Goal: Task Accomplishment & Management: Complete application form

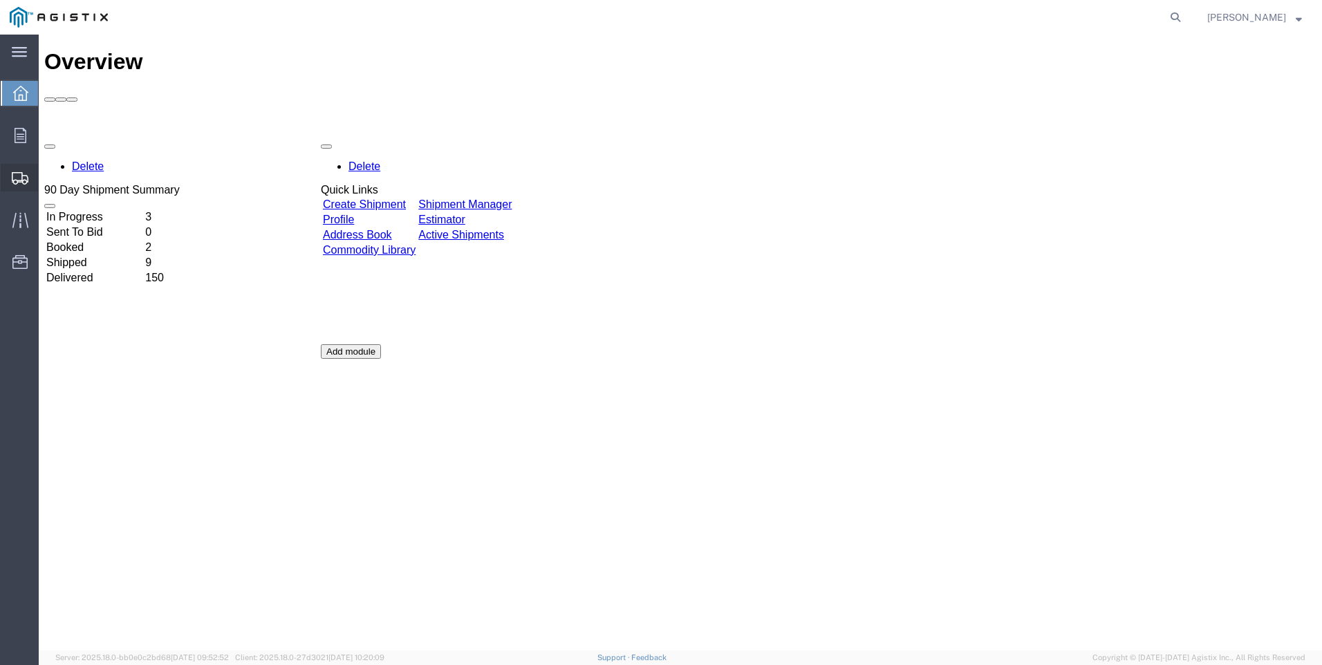
click at [0, 0] on span "Create Shipment" at bounding box center [0, 0] width 0 height 0
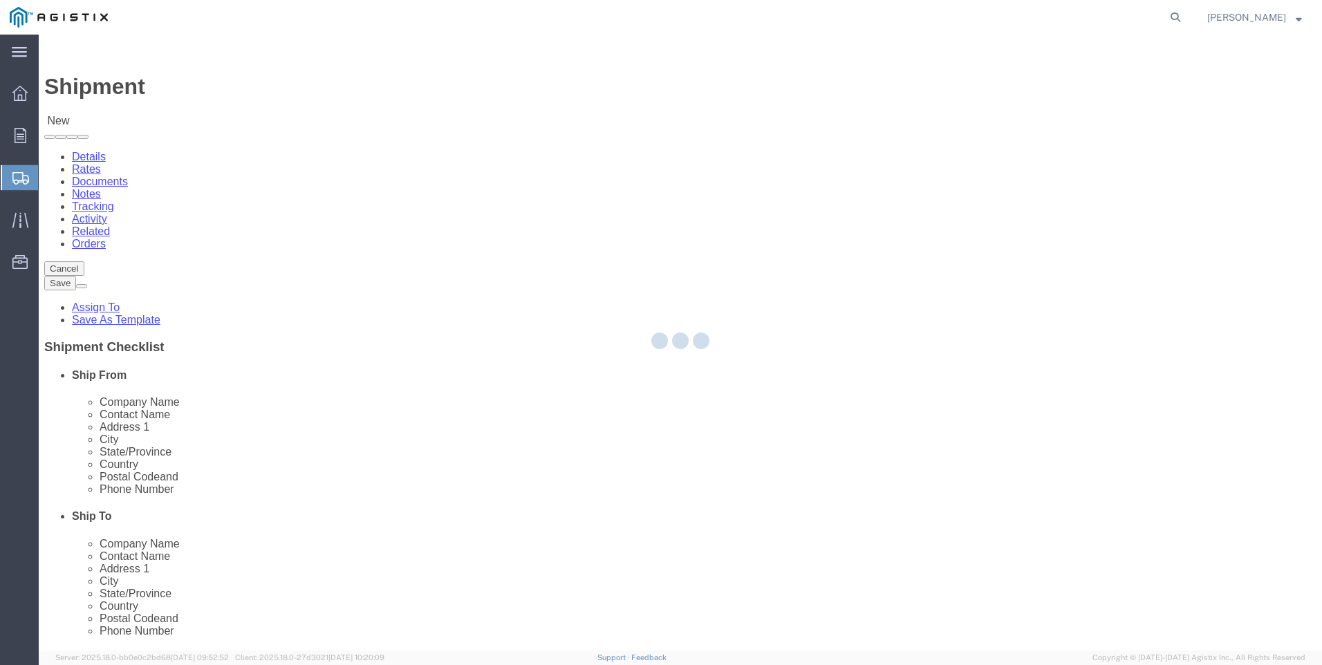
select select
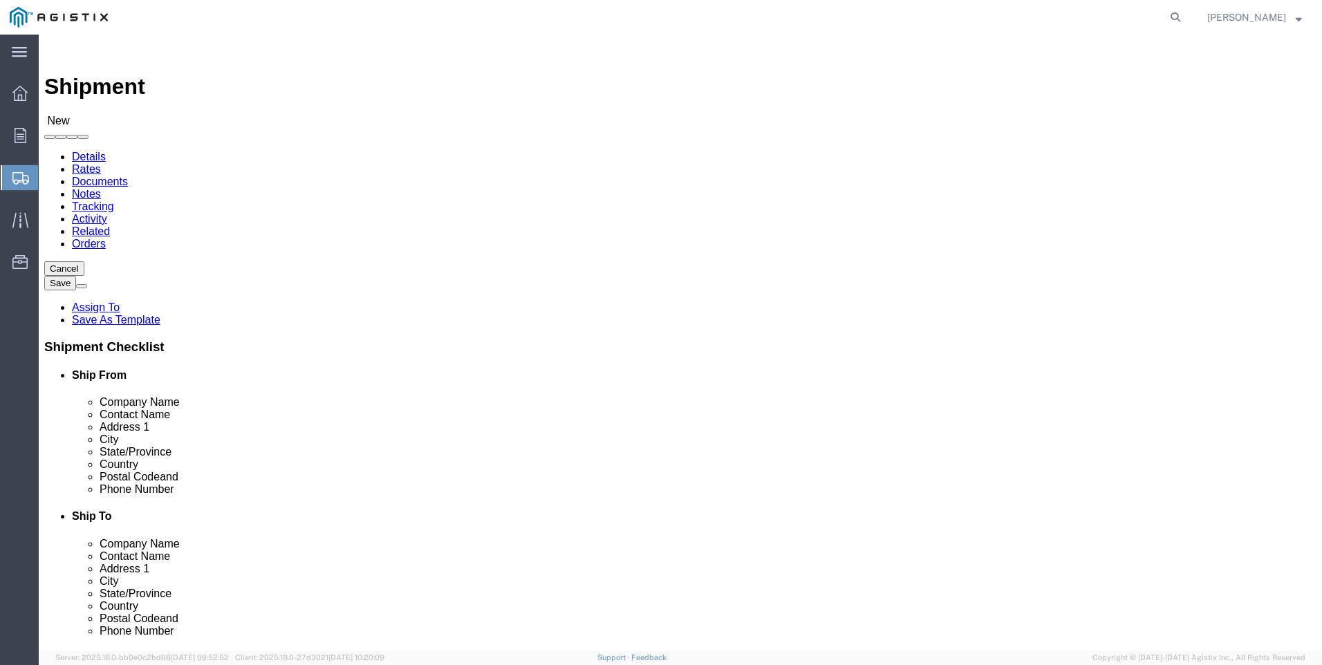
click select "Select PG&E Valmont Industries Inc"
select select "9596"
click select "Select PG&E Valmont Industries Inc"
select select
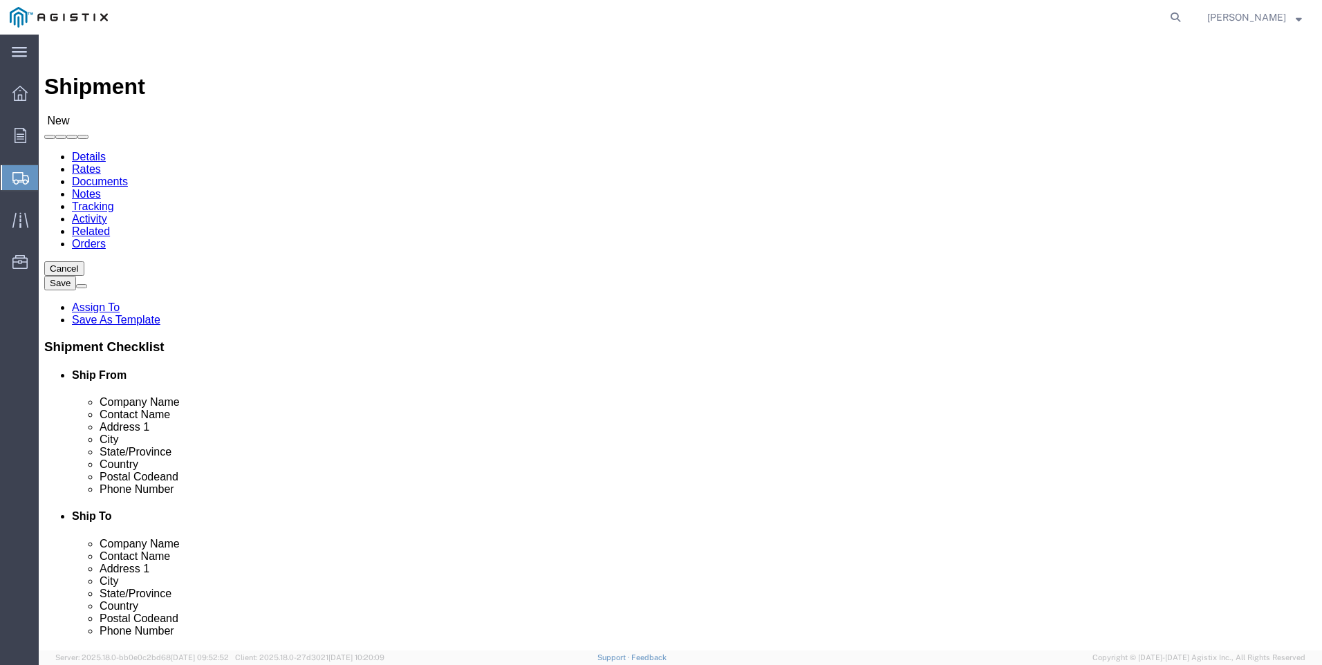
click select "Select All Others [GEOGRAPHIC_DATA] [GEOGRAPHIC_DATA] [GEOGRAPHIC_DATA] [GEOGRA…"
select select "23082"
click select "Select All Others [GEOGRAPHIC_DATA] [GEOGRAPHIC_DATA] [GEOGRAPHIC_DATA] [GEOGRA…"
click input "text"
type input "LAR"
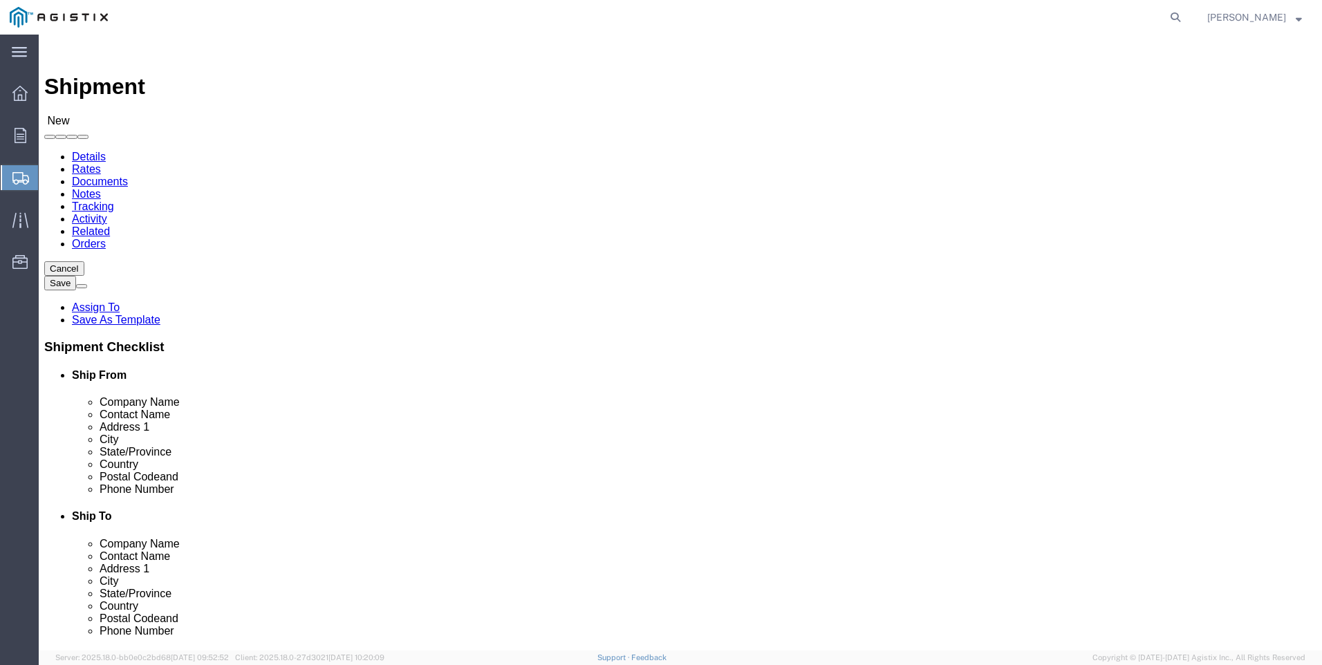
click p "- LAREDO TRANSLOADING SERVICES LLC. - ([PERSON_NAME]) [STREET_ADDRESS] REAR, [G…"
select select "[GEOGRAPHIC_DATA]"
type input "LAREDO TRANSLOADING SERVICES LLC."
click div "Ship To Location Location My Profile Location (OBSOLETE) [GEOGRAPHIC_DATA] SC -…"
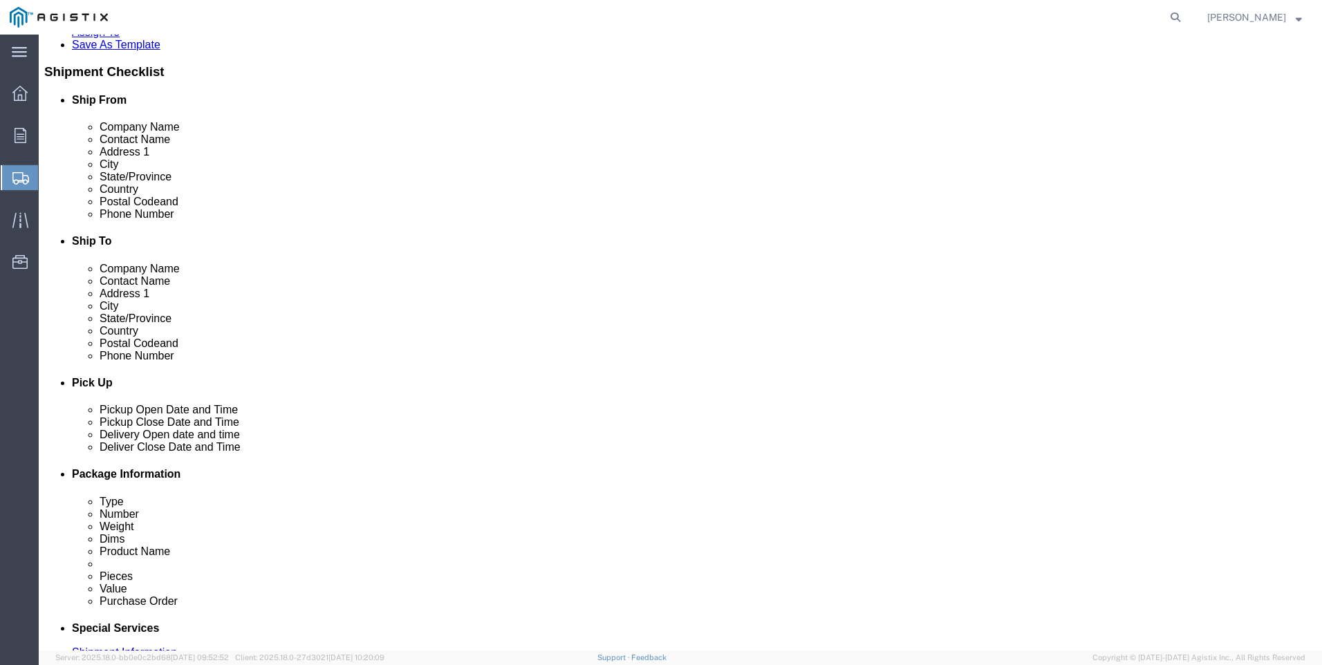
scroll to position [277, 0]
click input "text"
type input "9564019581"
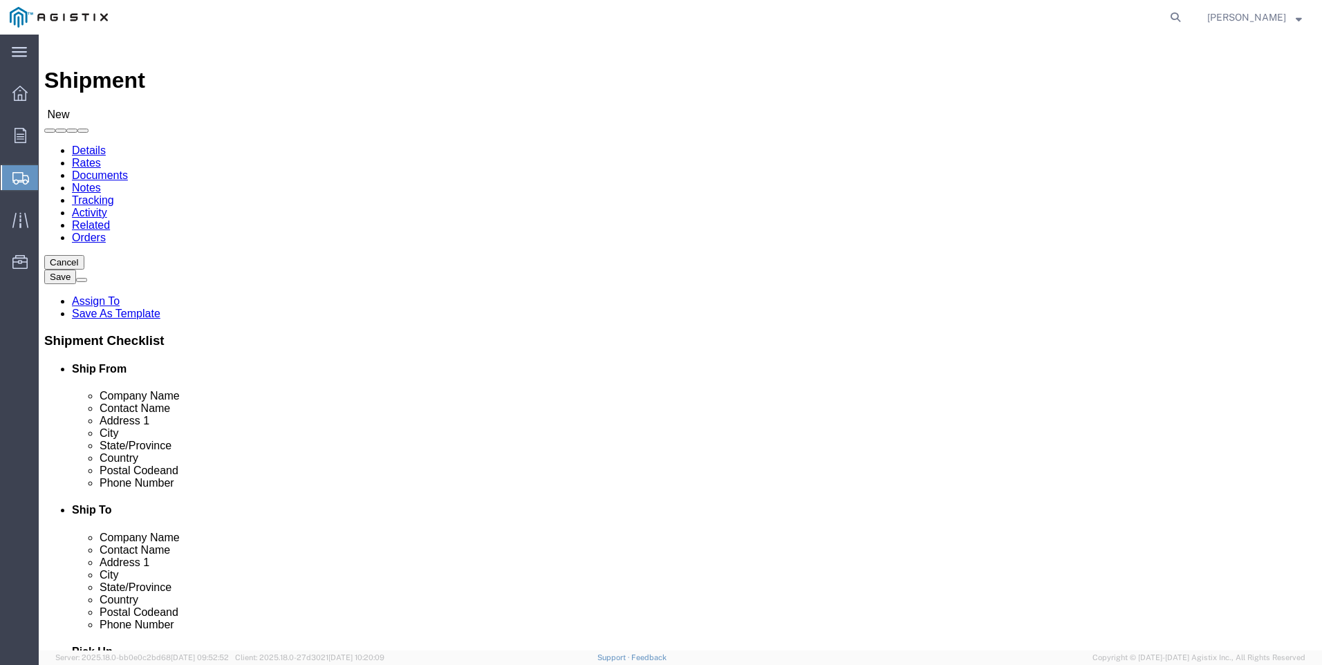
scroll to position [0, 0]
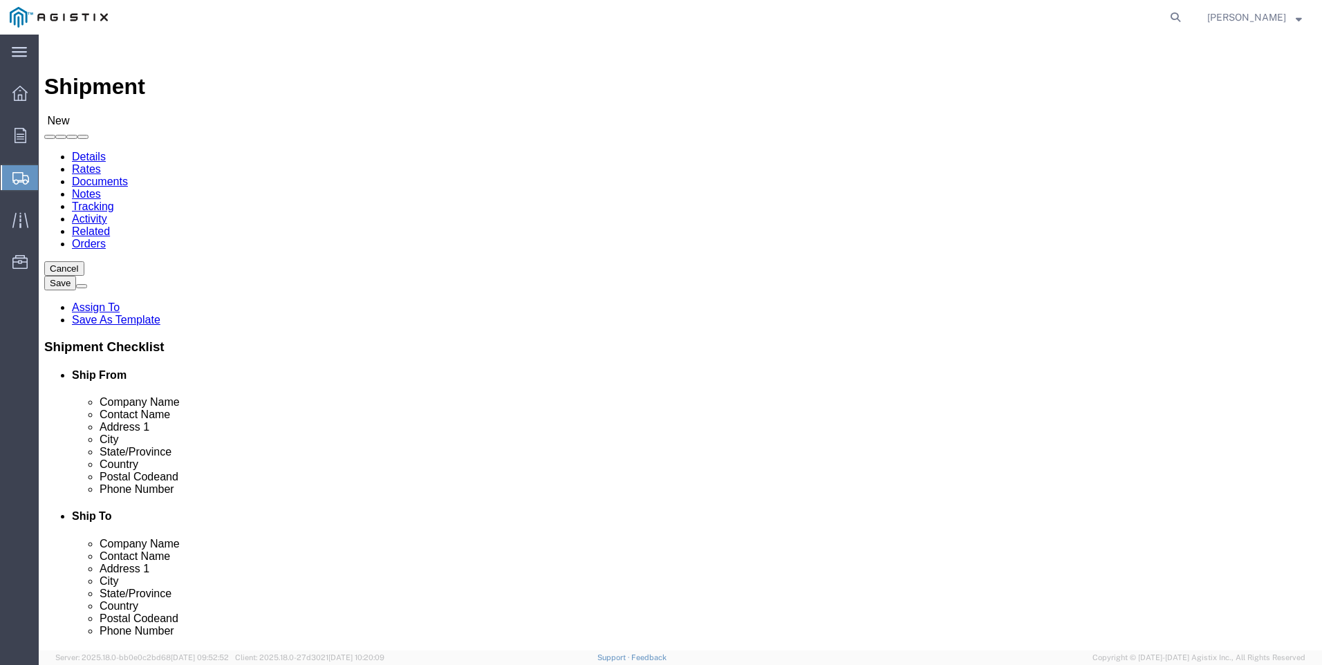
click input "text"
type input "PACI"
click p "- PACIFIC GAS & ELECTRIC - (SHIFFLETS) [GEOGRAPHIC_DATA], [STREET_ADDRESS]"
select select "CA"
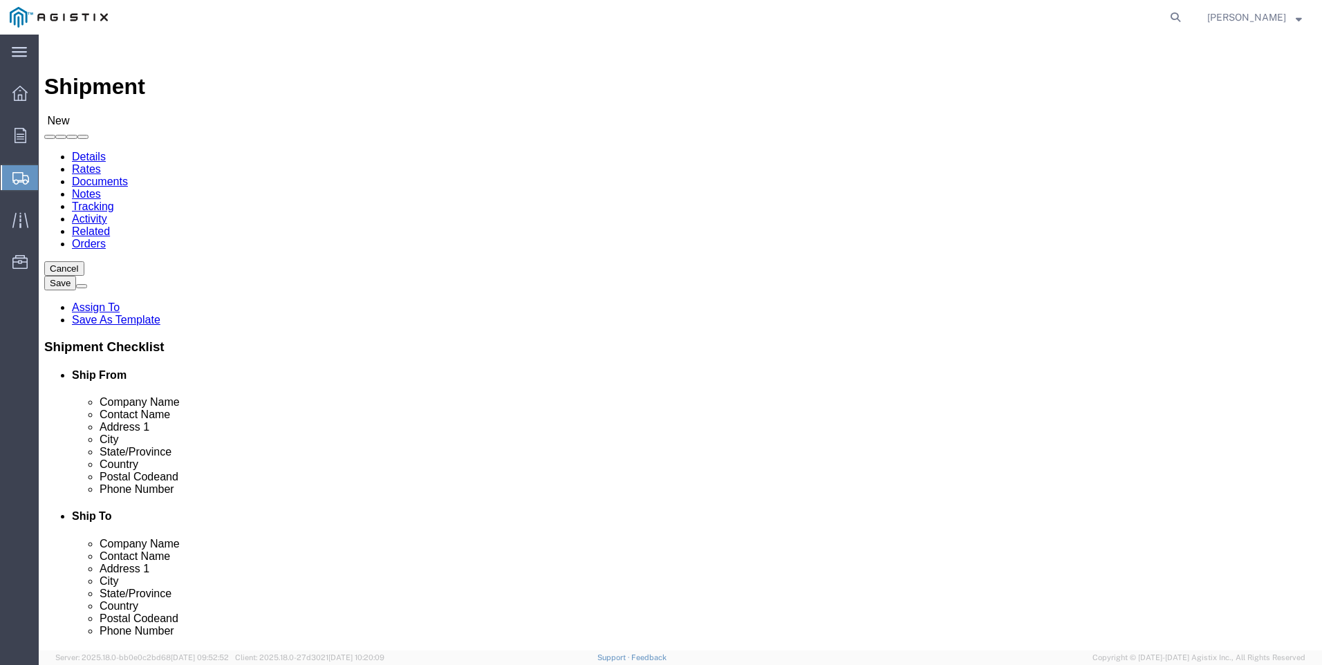
type input "PACIFIC GAS & ELECTRIC"
click div "Ship To Location Location My Profile Location (OBSOLETE) [GEOGRAPHIC_DATA] SC -…"
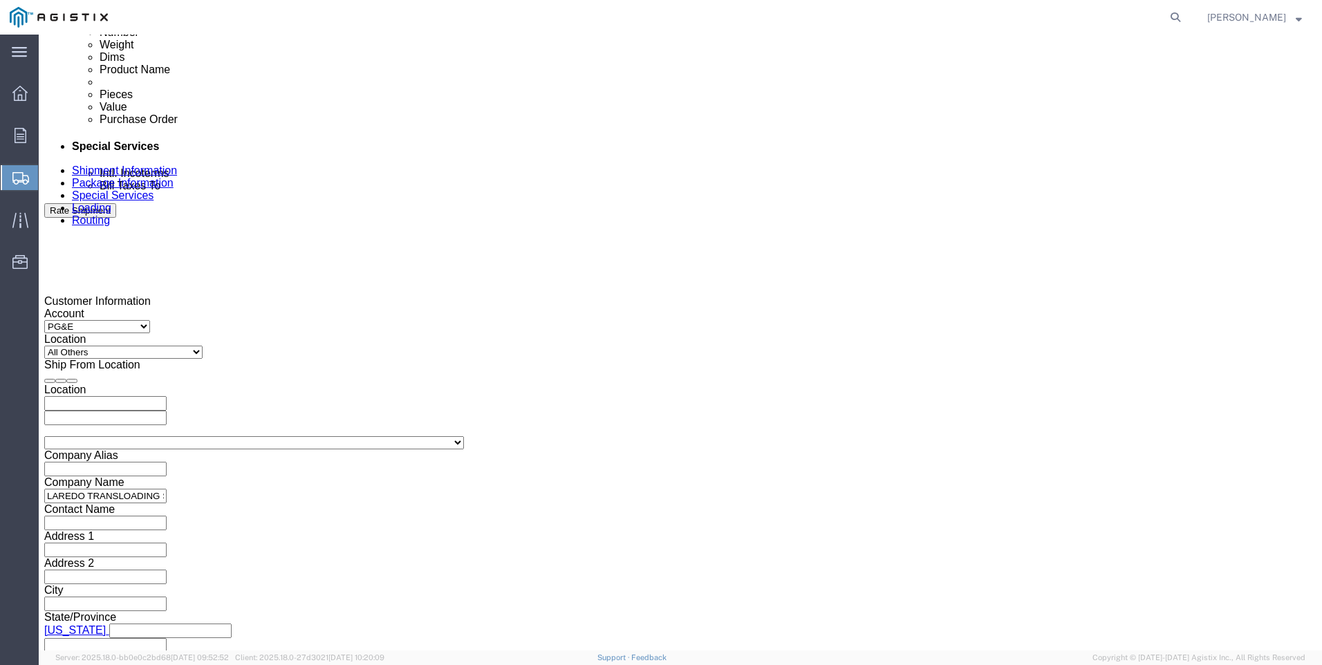
scroll to position [830, 0]
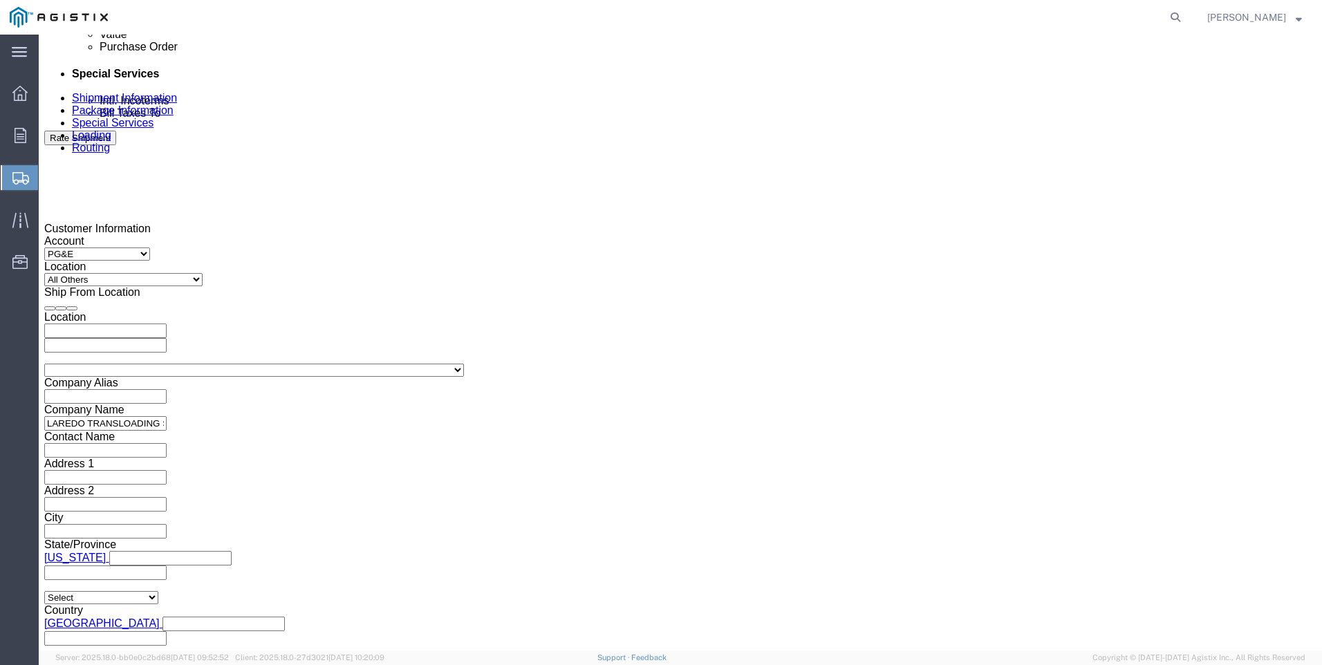
click div
click button "Apply"
click div
click button "Apply"
click input "text"
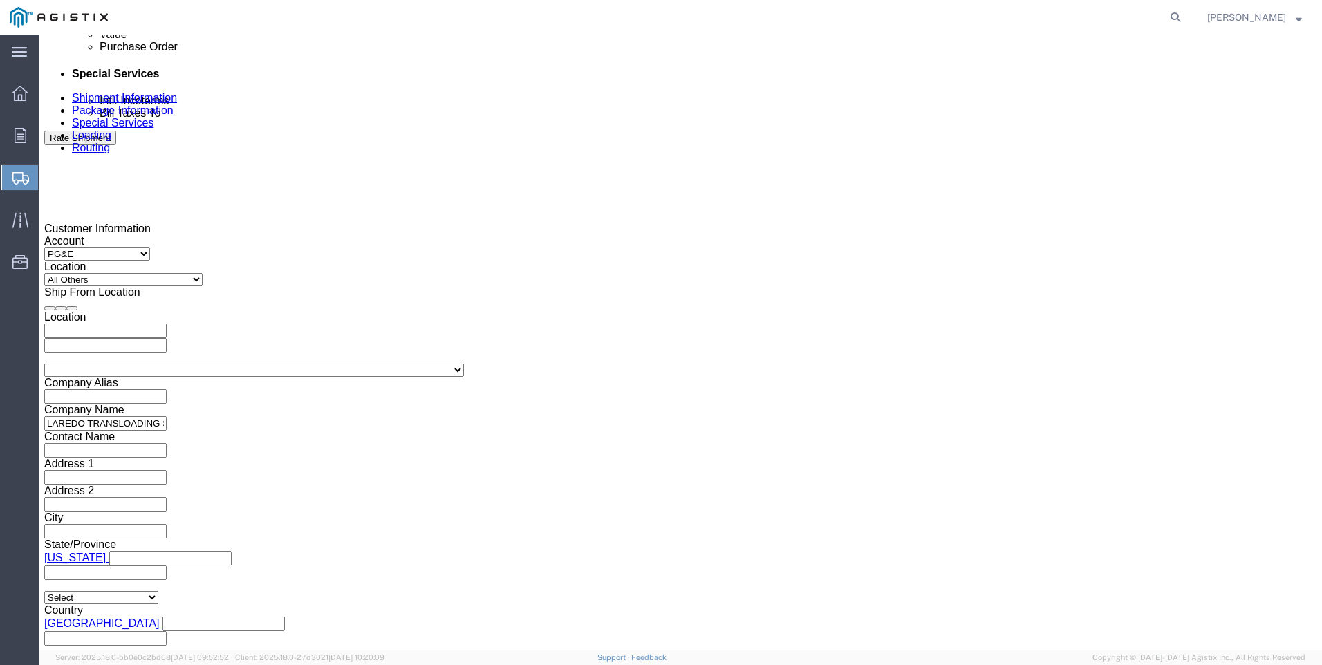
type input "3501401076"
click select "Select Account Type Activity ID Airline Appointment Number ASN Batch Request # …"
select select "PICKUPNUM"
click select "Select Account Type Activity ID Airline Appointment Number ASN Batch Request # …"
type input "900246598"
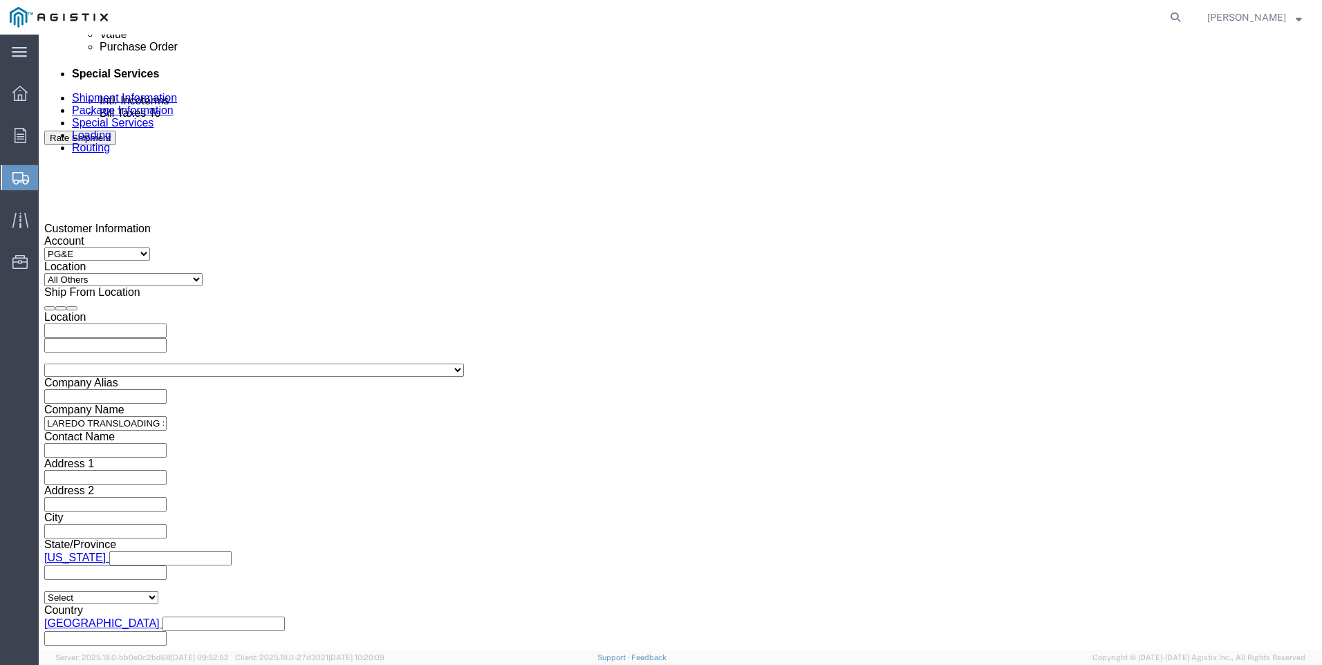
click div "Please fix the following errors Customer Information Account Select PG&E Valmon…"
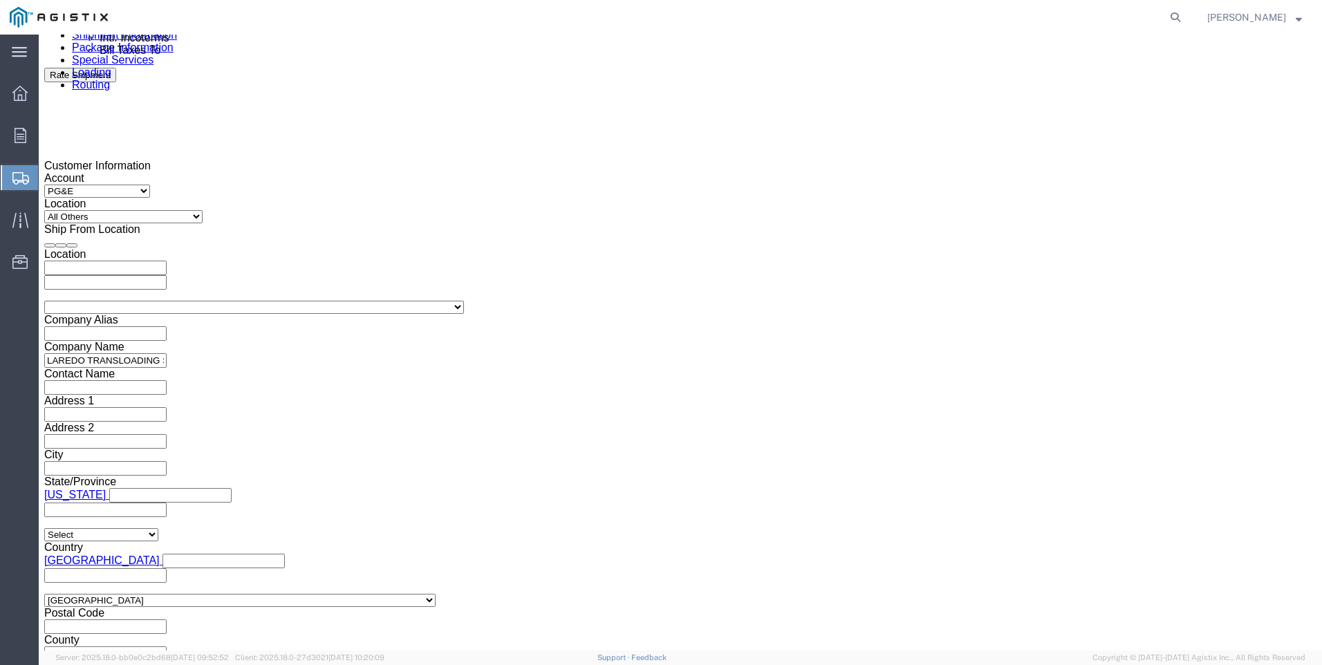
scroll to position [991, 0]
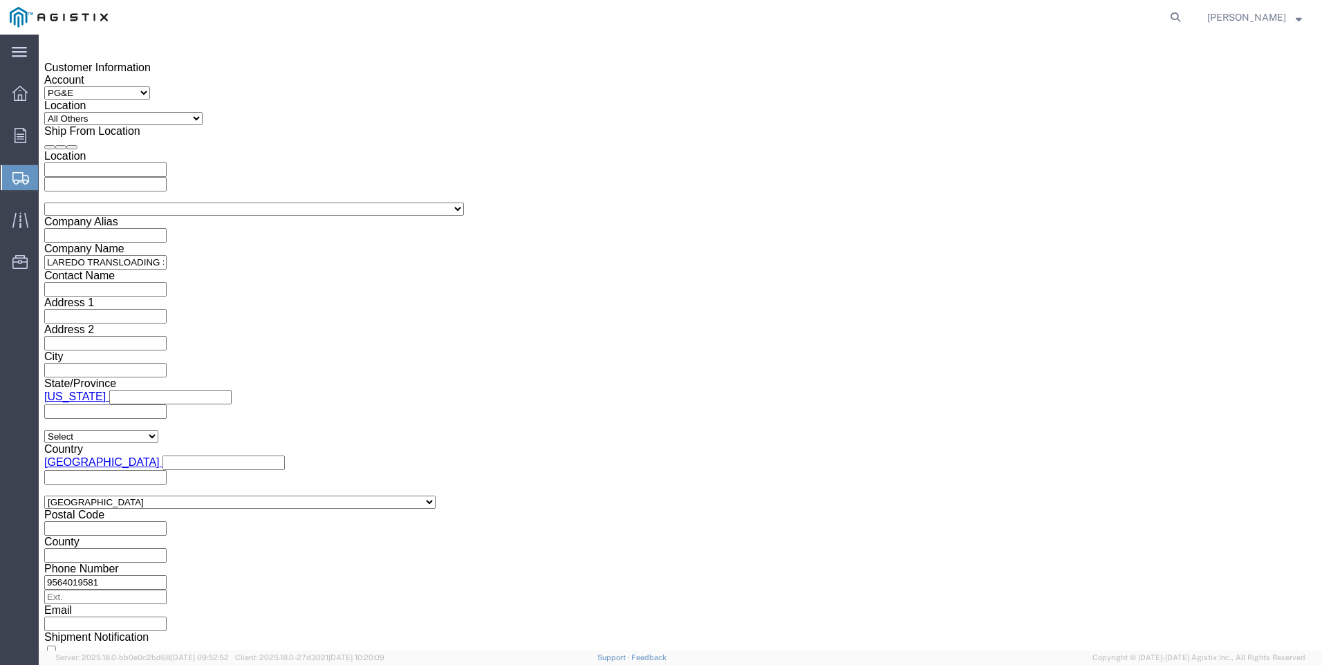
click button "Continue"
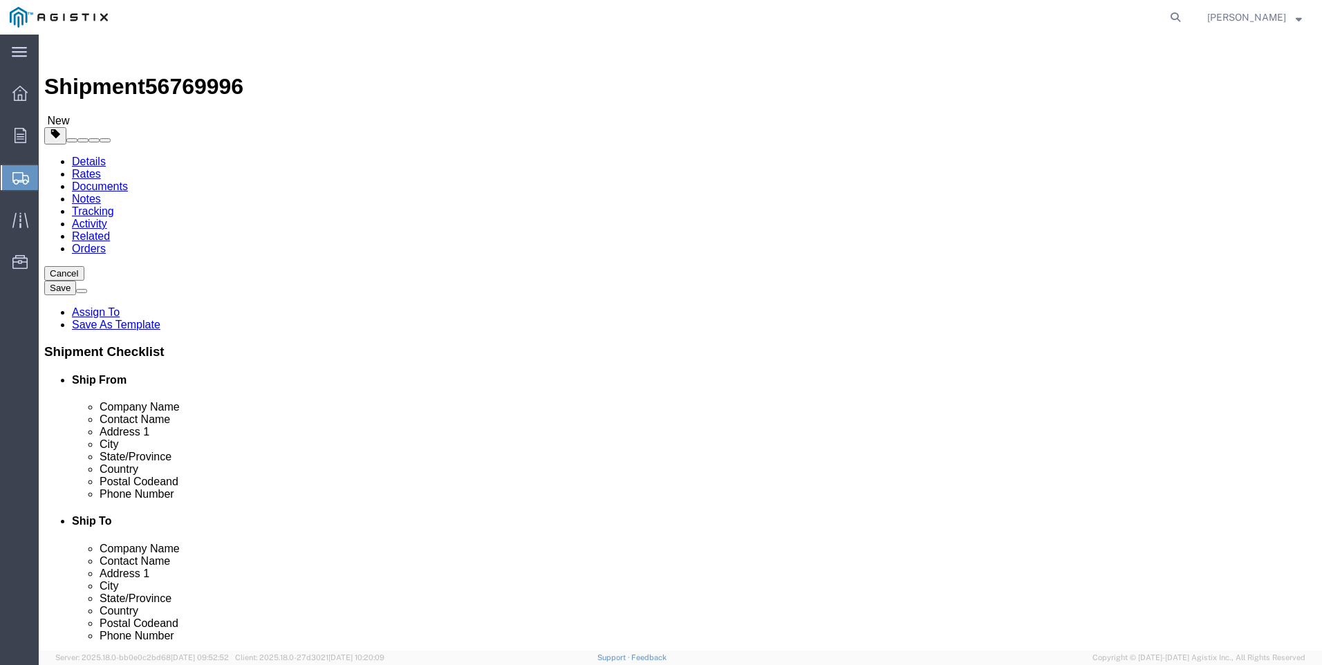
click select "Select Bulk Bundle(s) Cardboard Box(es) Carton(s) Crate(s) Drum(s) (Fiberboard)…"
select select "BNDL"
click select "Select Bulk Bundle(s) Cardboard Box(es) Carton(s) Crate(s) Drum(s) (Fiberboard)…"
click select "Select cm ft in"
select select "FT"
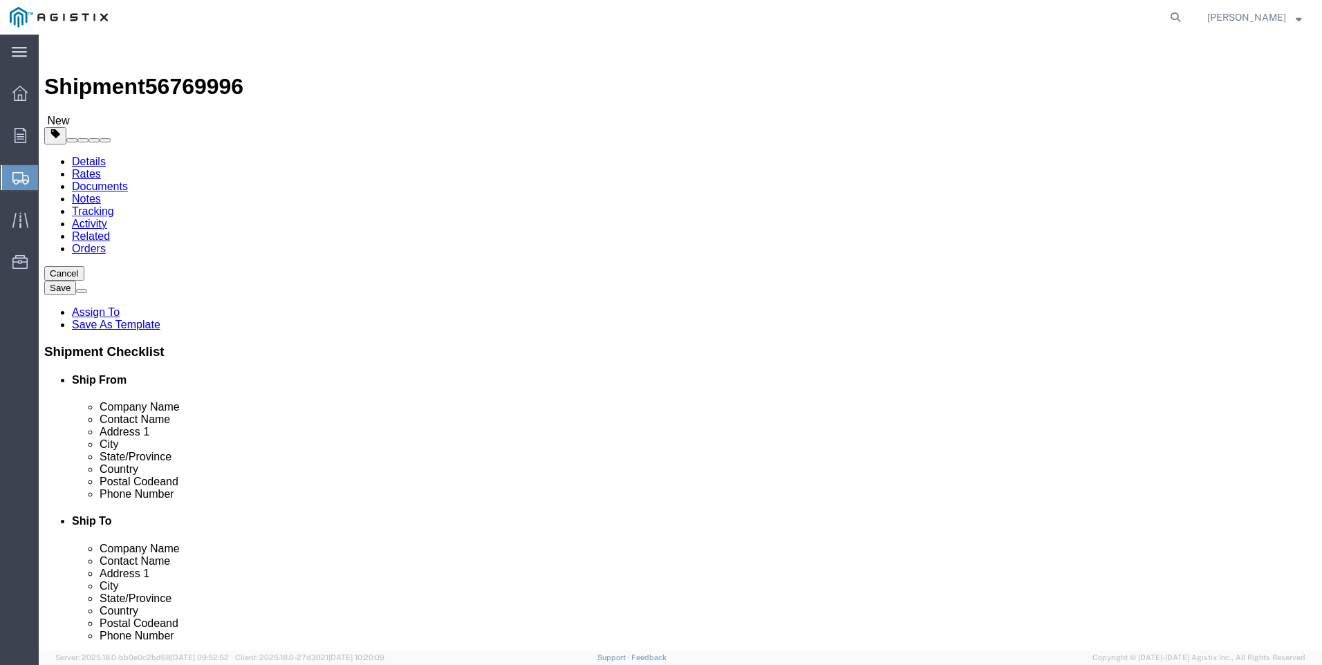
click select "Select cm ft in"
click input "text"
type input "40"
type input "8.5"
type input "8"
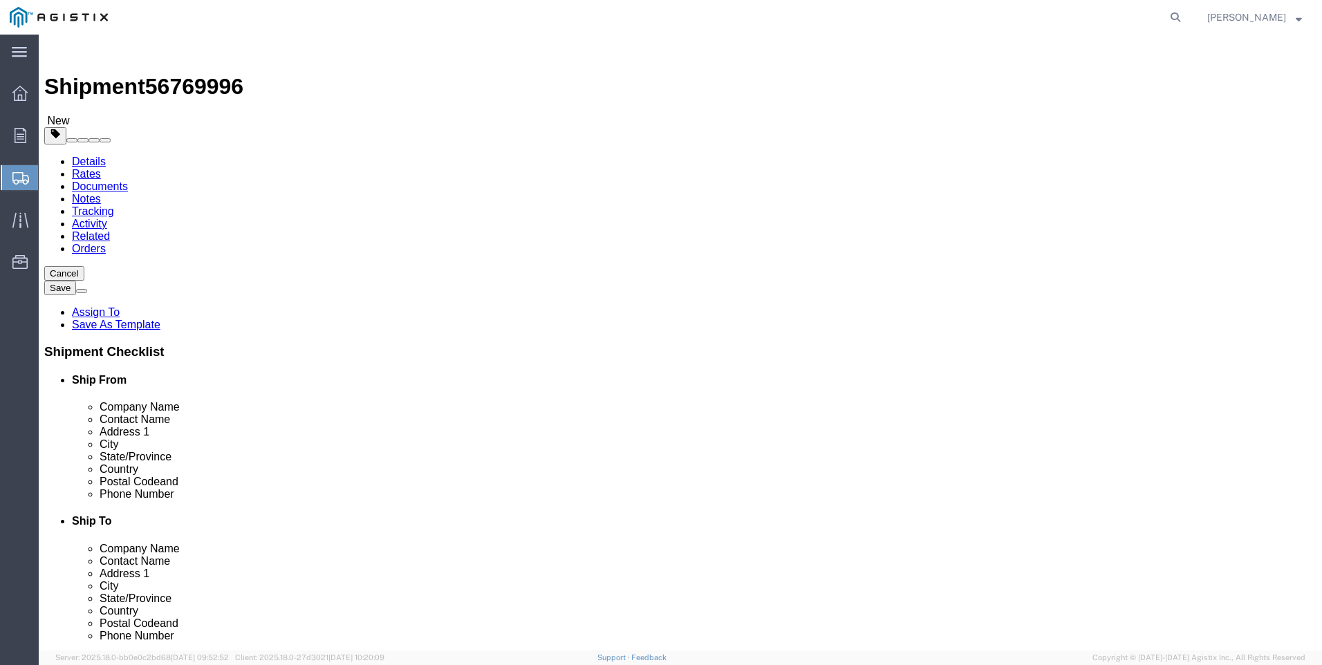
click input "0.00"
type input "28188"
click link "Add Content"
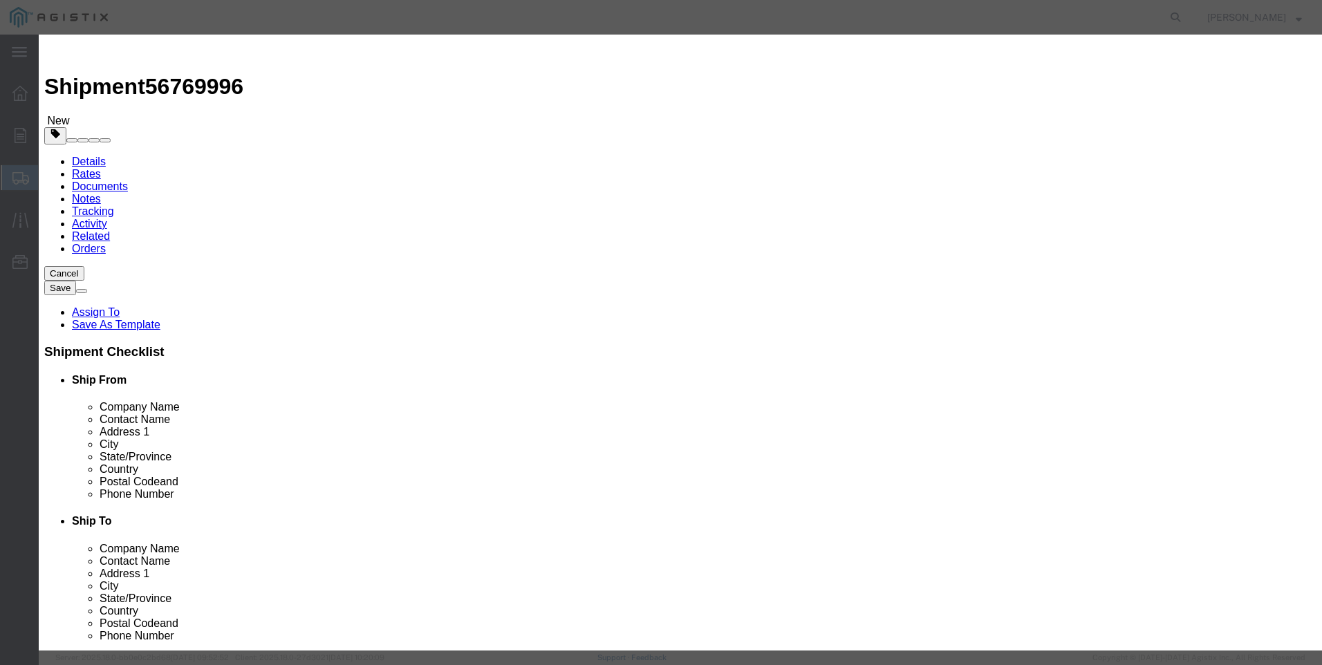
click div "Commodity library"
click input "text"
type input "steel poles"
type input "1"
click input "0"
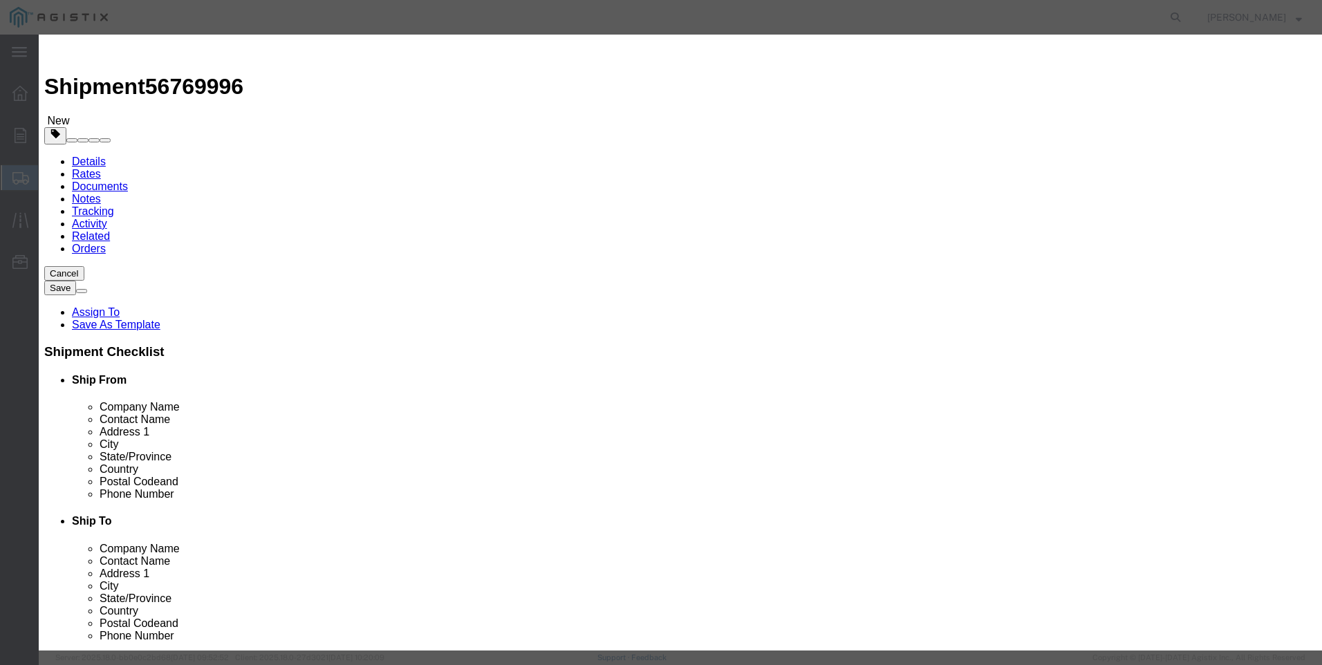
type input "29"
type input "1"
select select "USD"
select select "50"
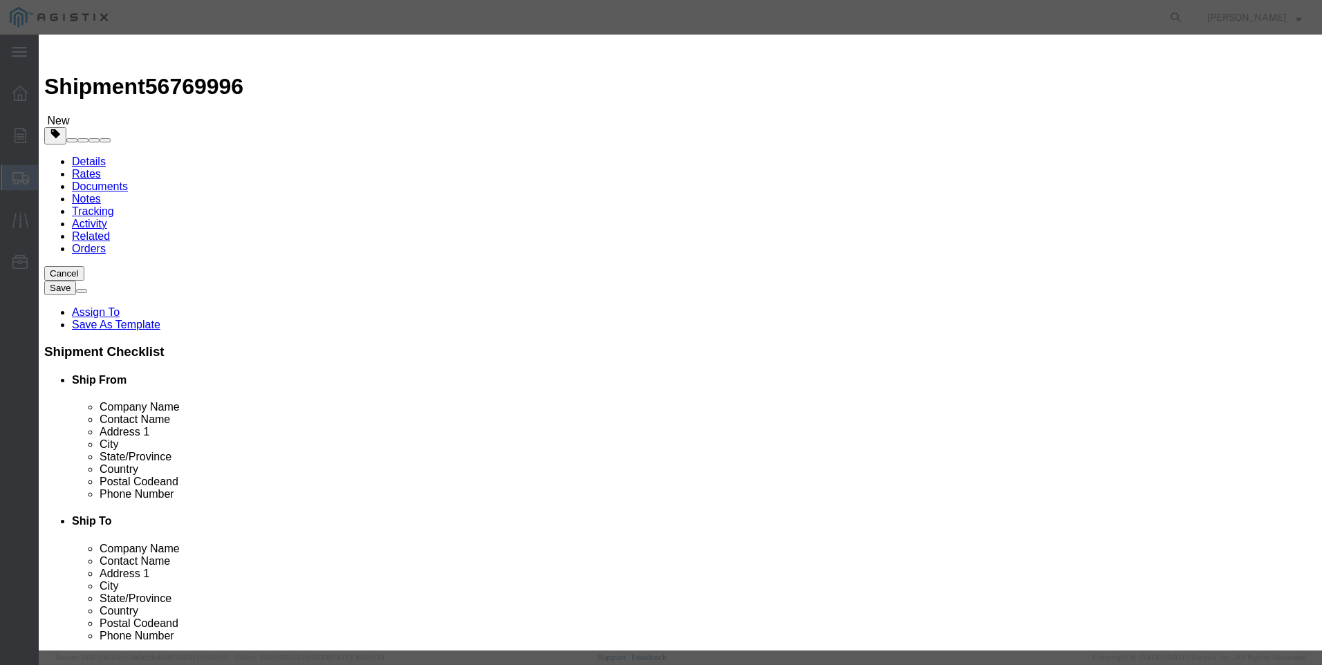
click button "Save & Close"
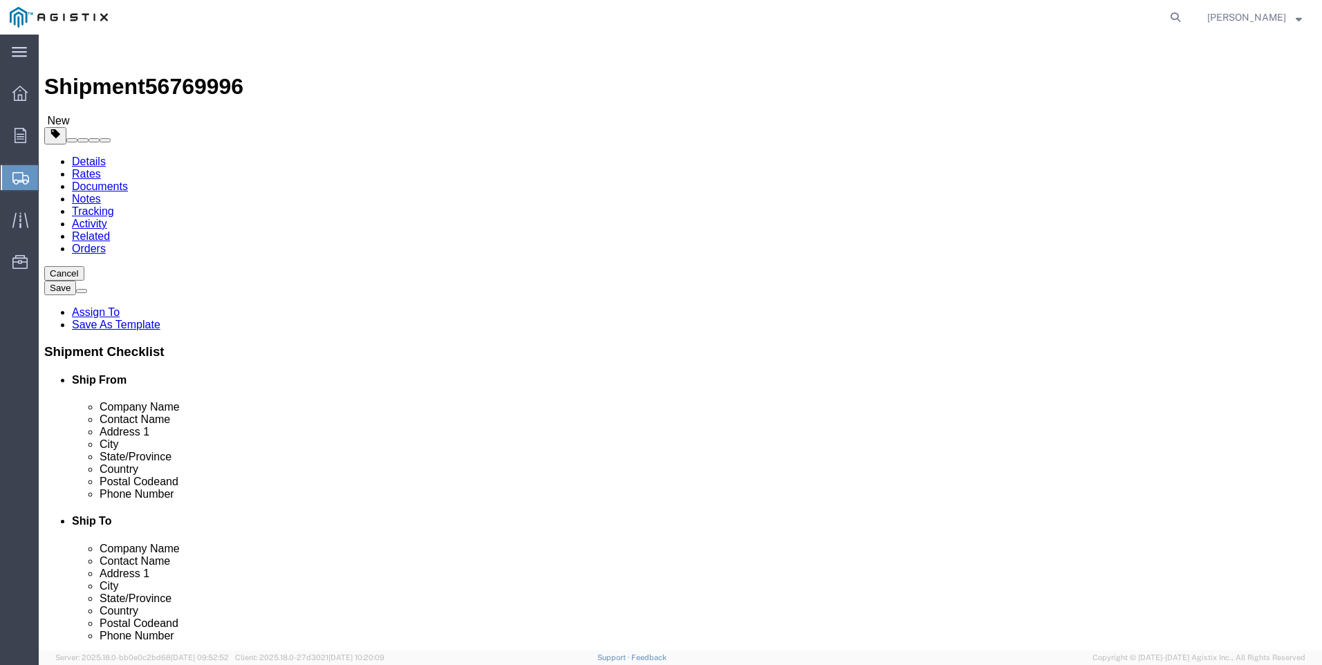
click button "Rate Shipment"
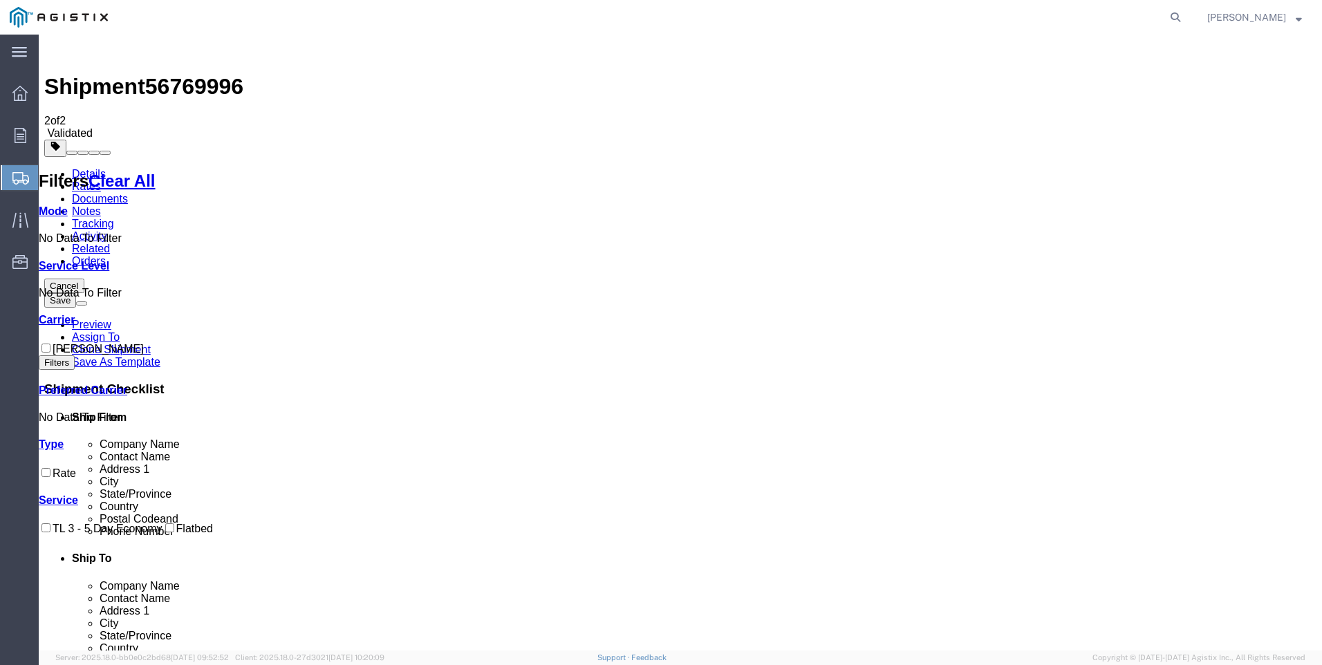
checkbox input "true"
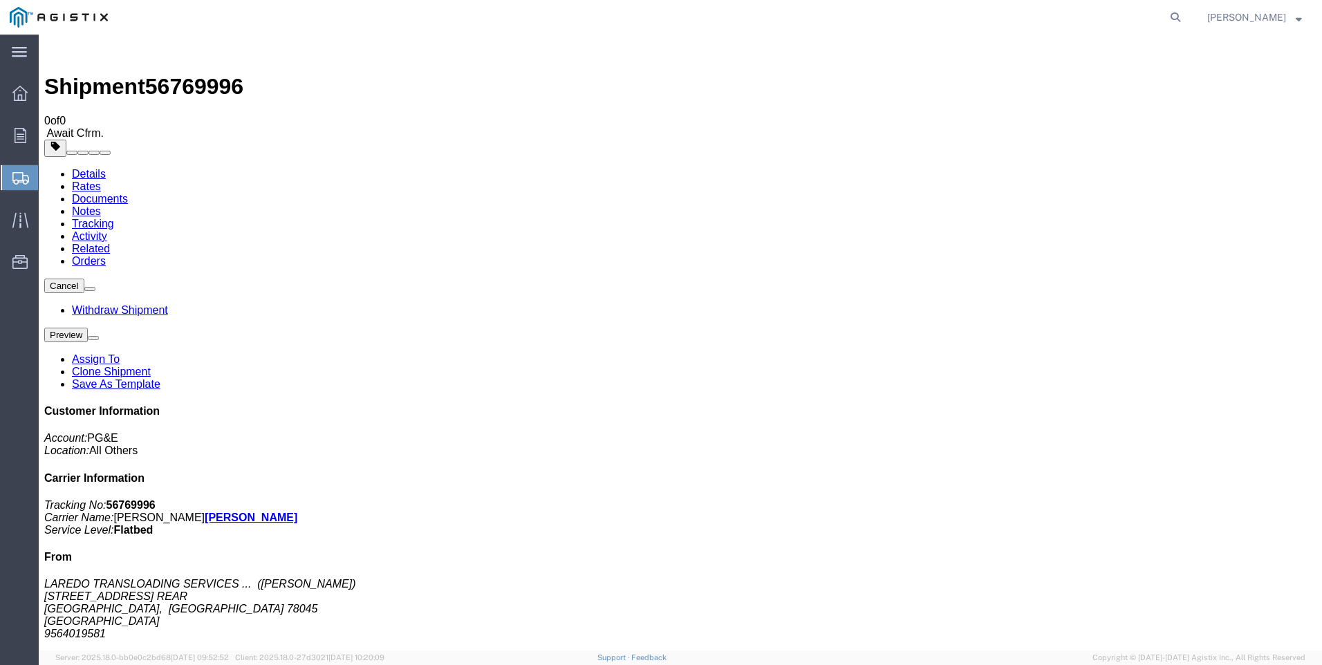
click at [0, 0] on span "Create Shipment" at bounding box center [0, 0] width 0 height 0
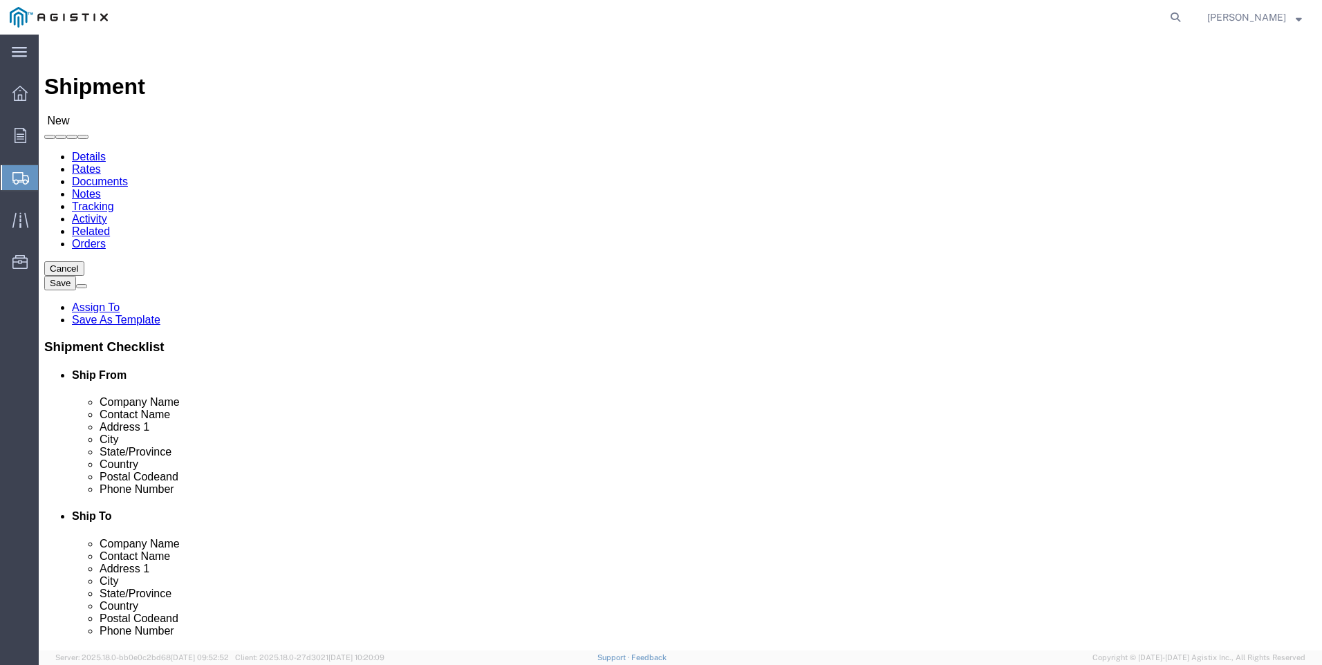
click select "Select PG&E Valmont Industries Inc"
select select "9596"
click select "Select PG&E Valmont Industries Inc"
select select
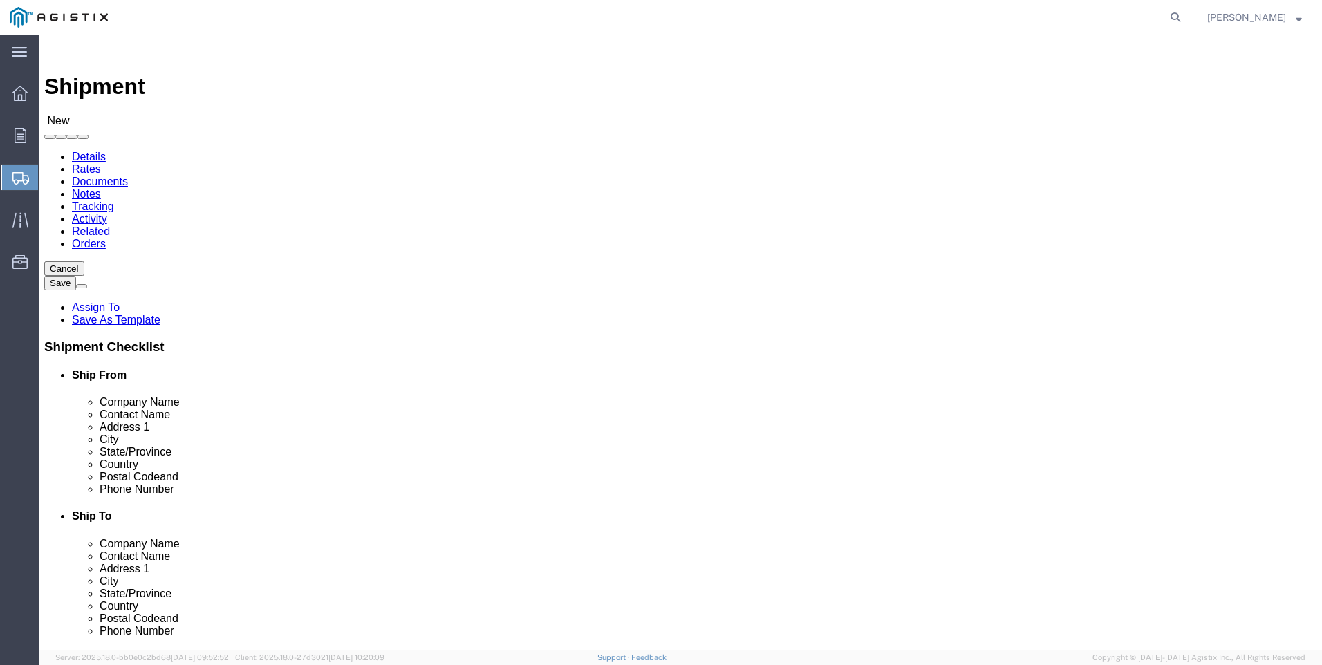
click select "Select All Others [GEOGRAPHIC_DATA] [GEOGRAPHIC_DATA] [GEOGRAPHIC_DATA] [GEOGRA…"
select select "23082"
click select "Select All Others [GEOGRAPHIC_DATA] [GEOGRAPHIC_DATA] [GEOGRAPHIC_DATA] [GEOGRA…"
click div "Ship From Location Location My Profile Location (OBSOLETE) [GEOGRAPHIC_DATA] SC…"
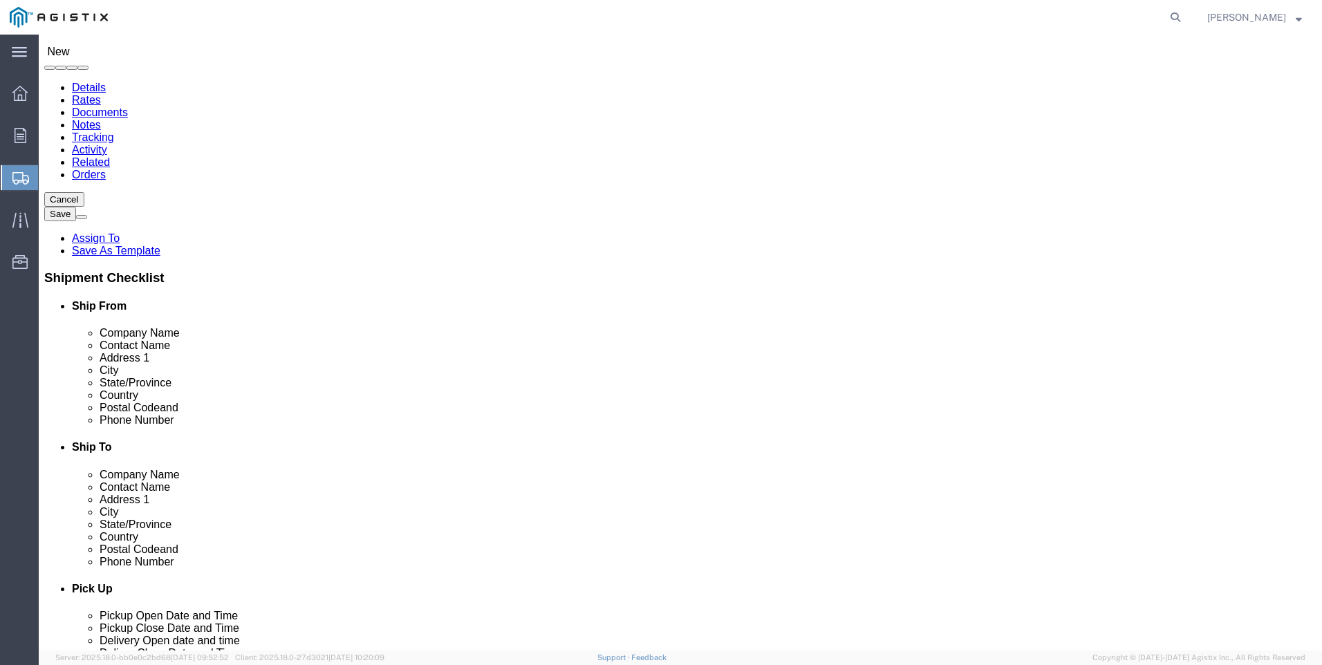
click input "text"
type input "LAR"
click p "- LAREDO TRANSLOADING SERVICES LLC. - ([PERSON_NAME]) [STREET_ADDRESS] REAR, [G…"
select select "[GEOGRAPHIC_DATA]"
type input "LAREDO TRANSLOADING SERVICES LLC."
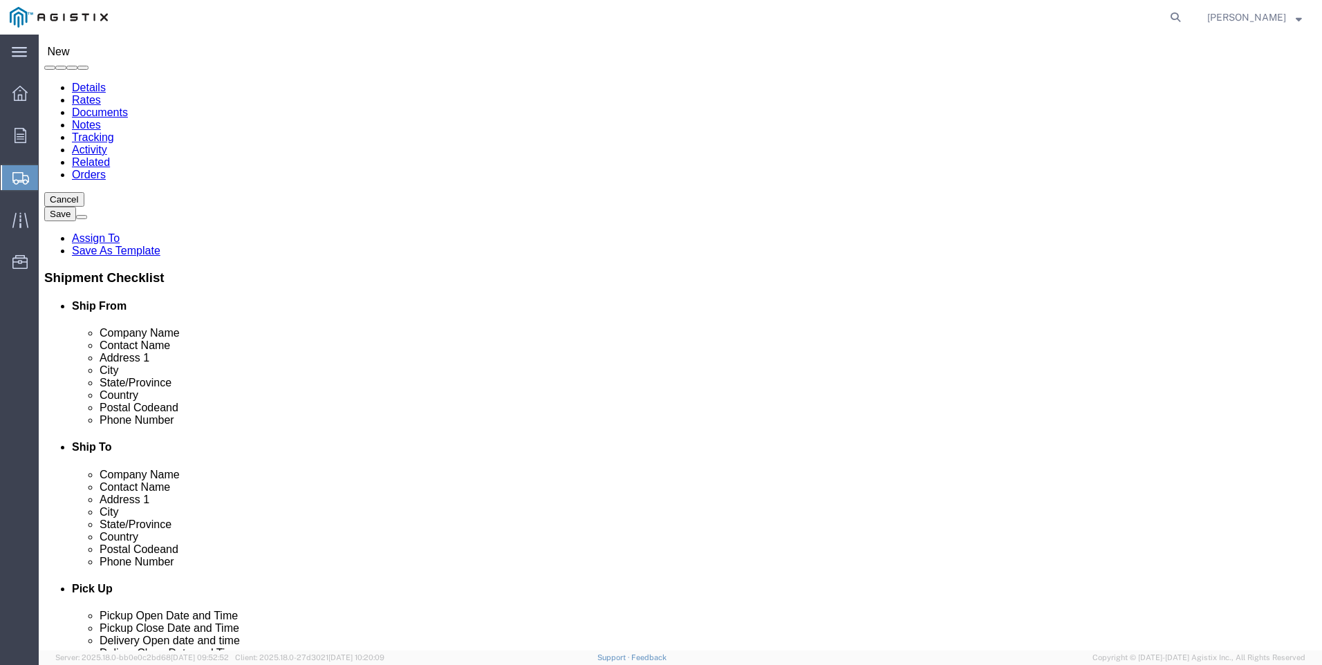
click div "Ship To Location Location My Profile Location (OBSOLETE) [GEOGRAPHIC_DATA] SC -…"
click input "text"
type input "9564019581"
click input "text"
type input "PACI"
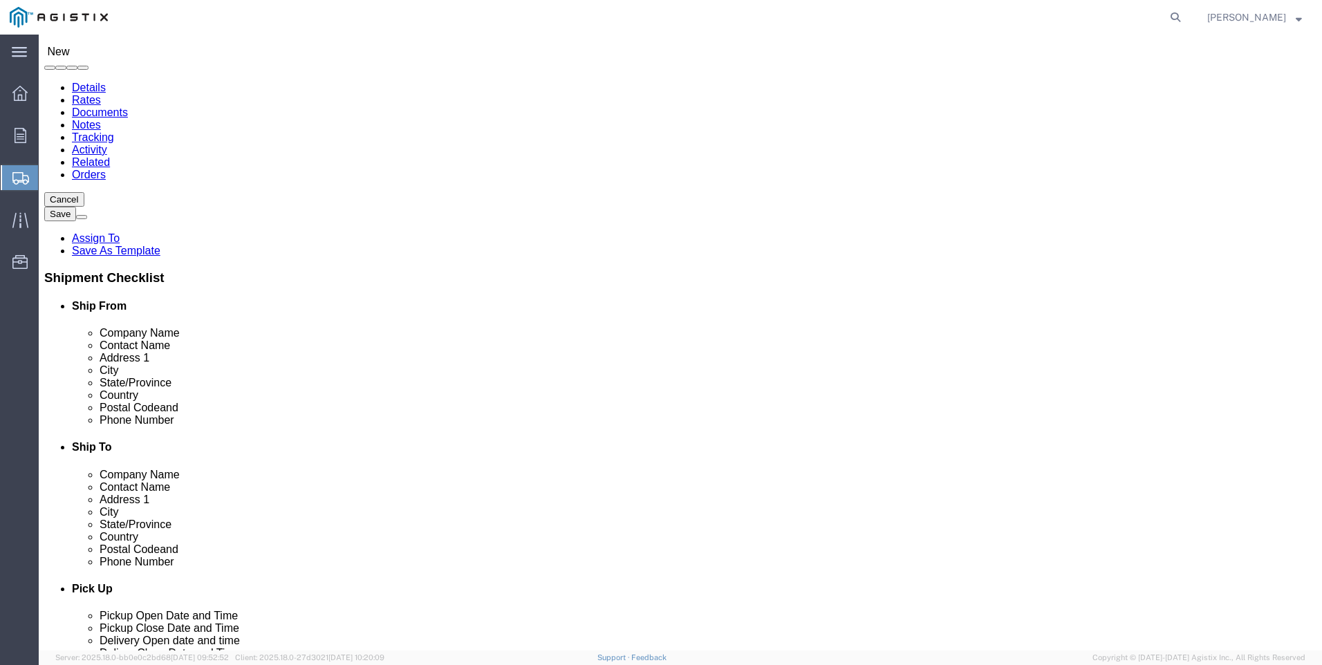
scroll to position [241, 0]
click p "- PACIFIC GAS & ELECTRIC - (SHIFFLETS) [GEOGRAPHIC_DATA], [STREET_ADDRESS]"
select select "CA"
type input "PACIFIC GAS & ELECTRIC"
click div "Ship To Location Location My Profile Location (OBSOLETE) [GEOGRAPHIC_DATA] SC -…"
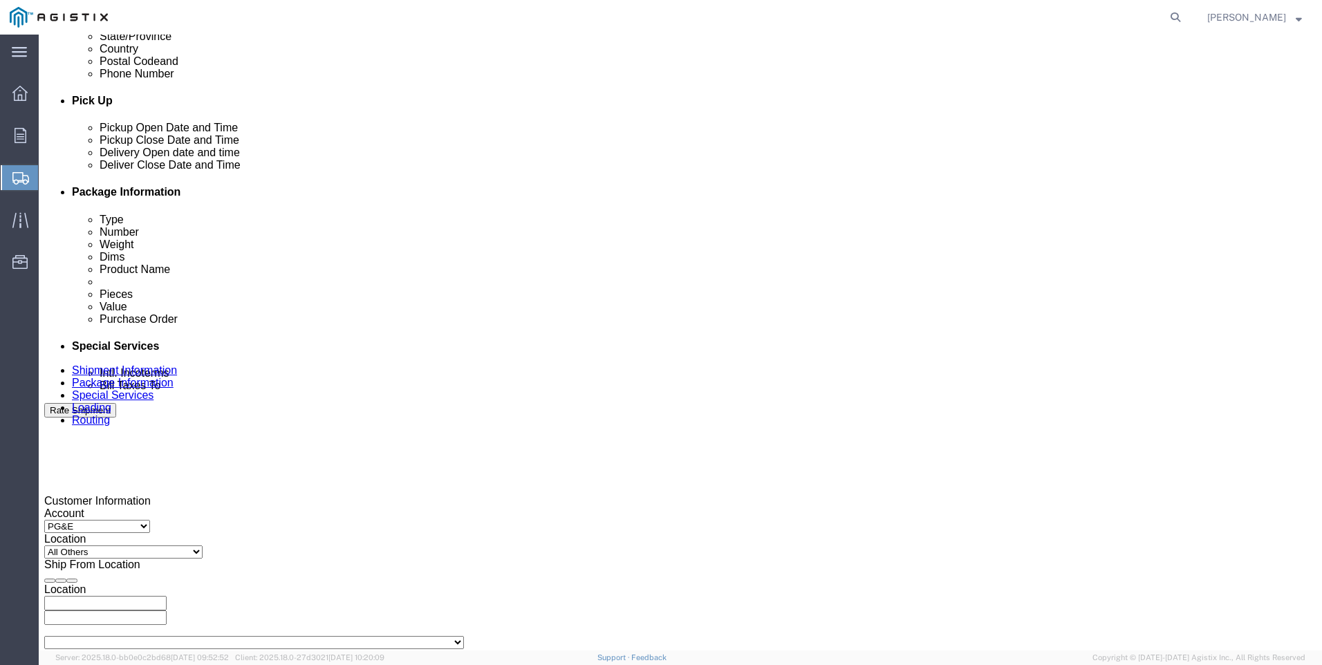
scroll to position [830, 0]
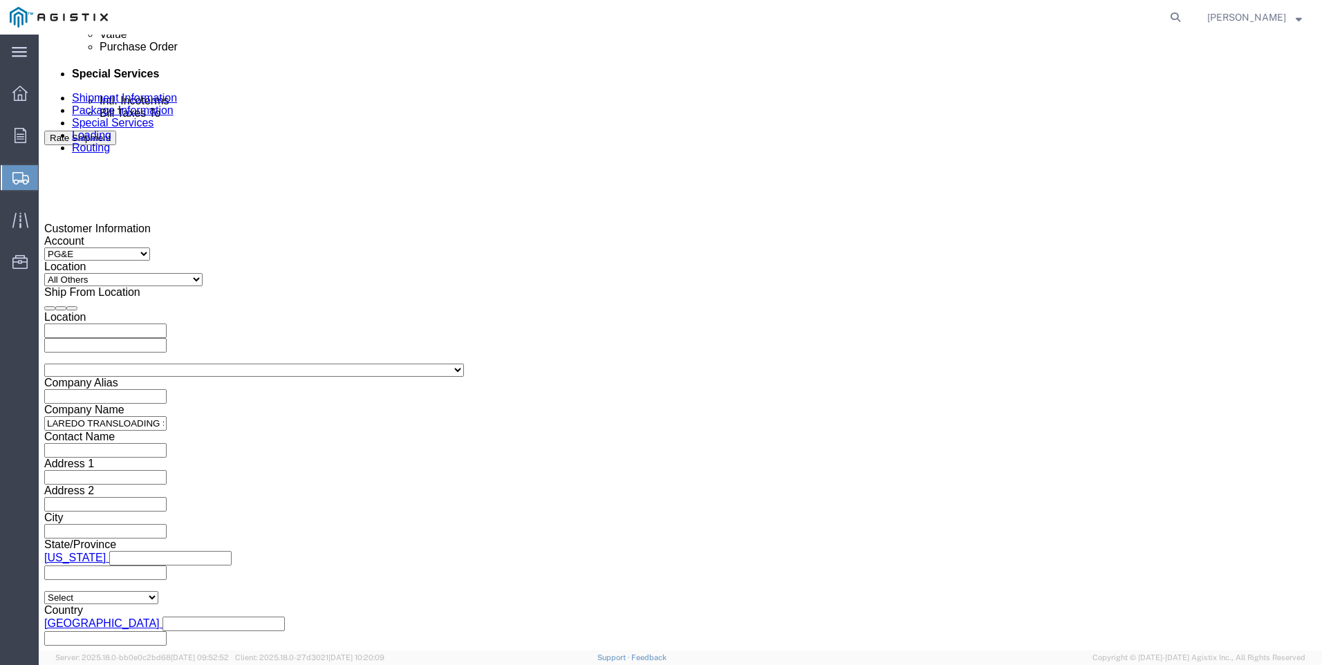
click div
click button "Apply"
click div
click button "Apply"
click input "text"
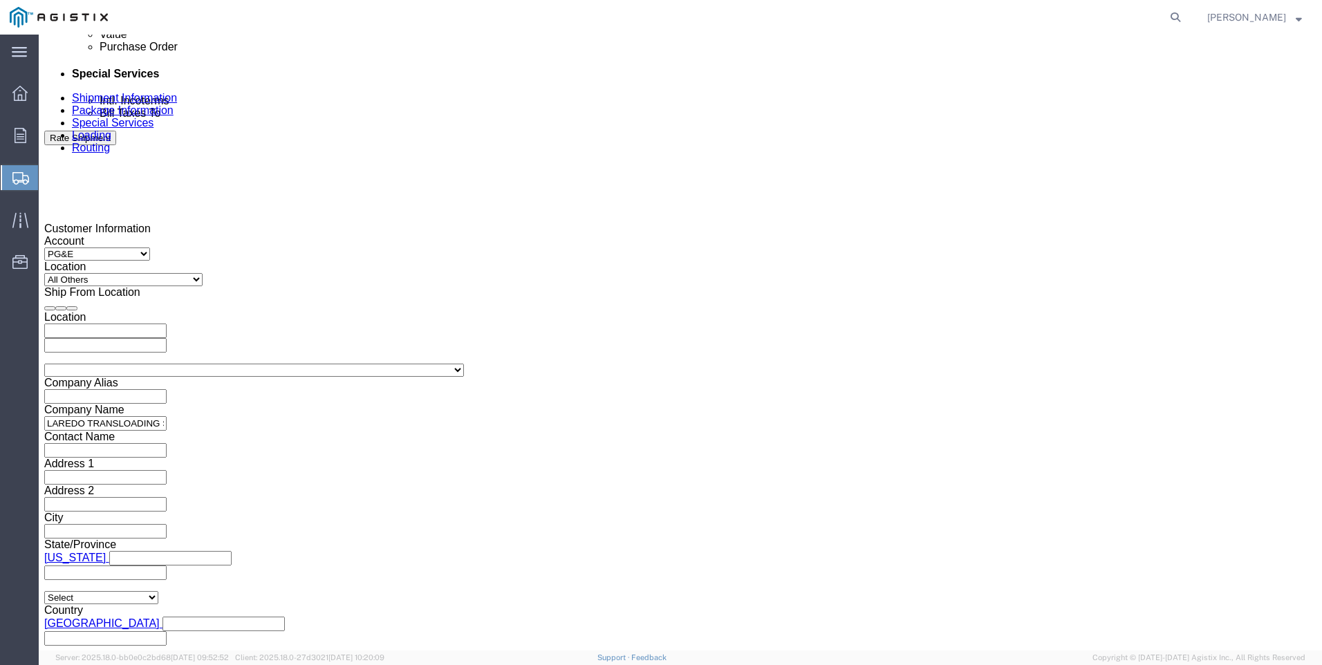
type input "3"
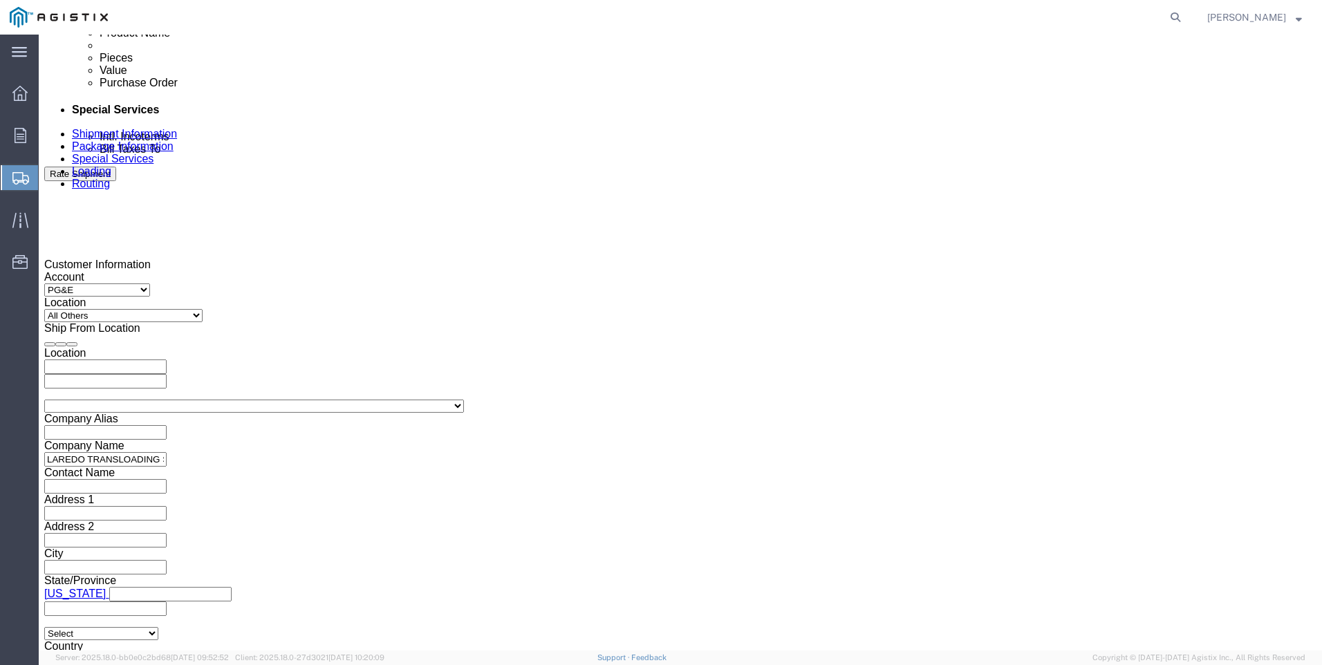
scroll to position [760, 0]
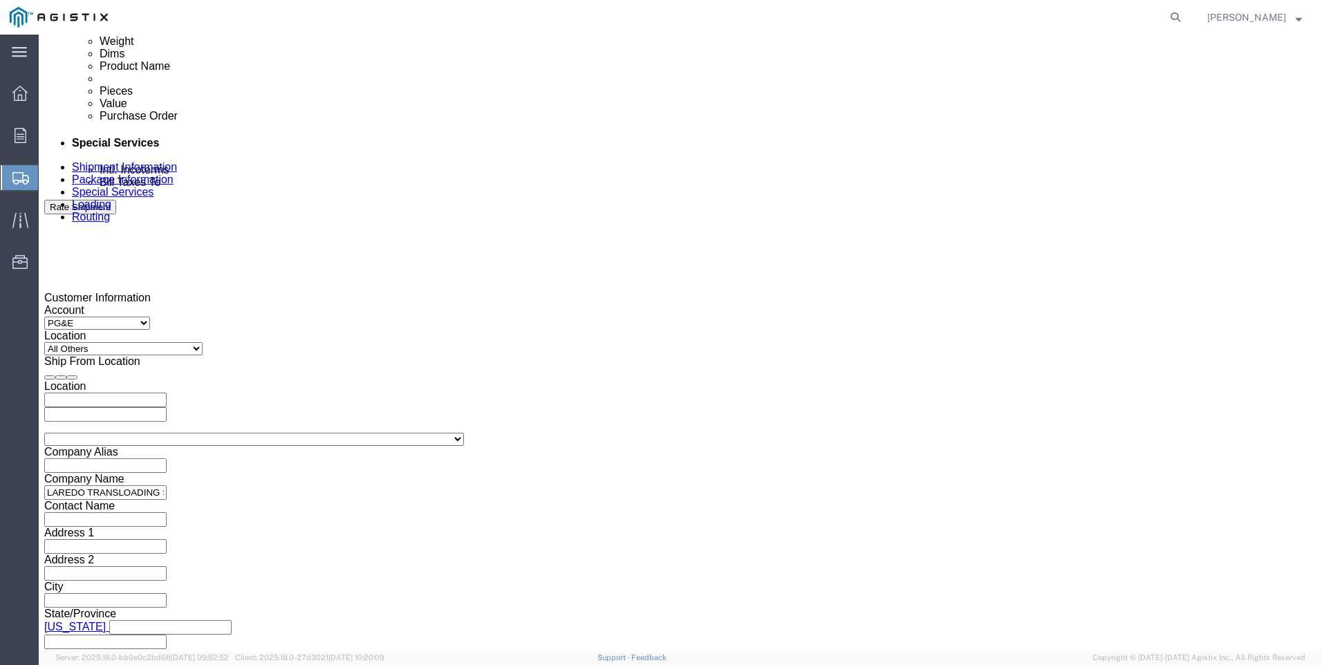
type input "3501399719"
click select "Select Account Type Activity ID Airline Appointment Number ASN Batch Request # …"
select select "PICKUPNUM"
click select "Select Account Type Activity ID Airline Appointment Number ASN Batch Request # …"
type input "900245665"
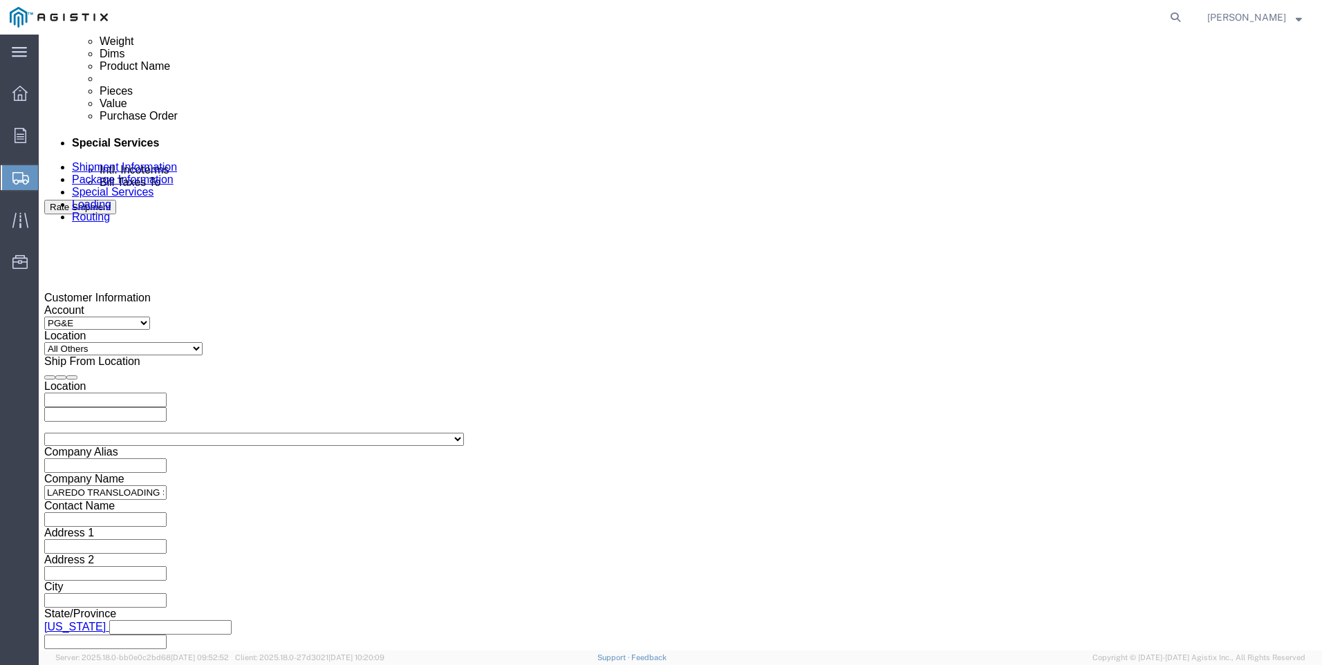
click div "Pickup Date: Pickup Start Date Pickup Start Time Pickup Open Date and Time [DAT…"
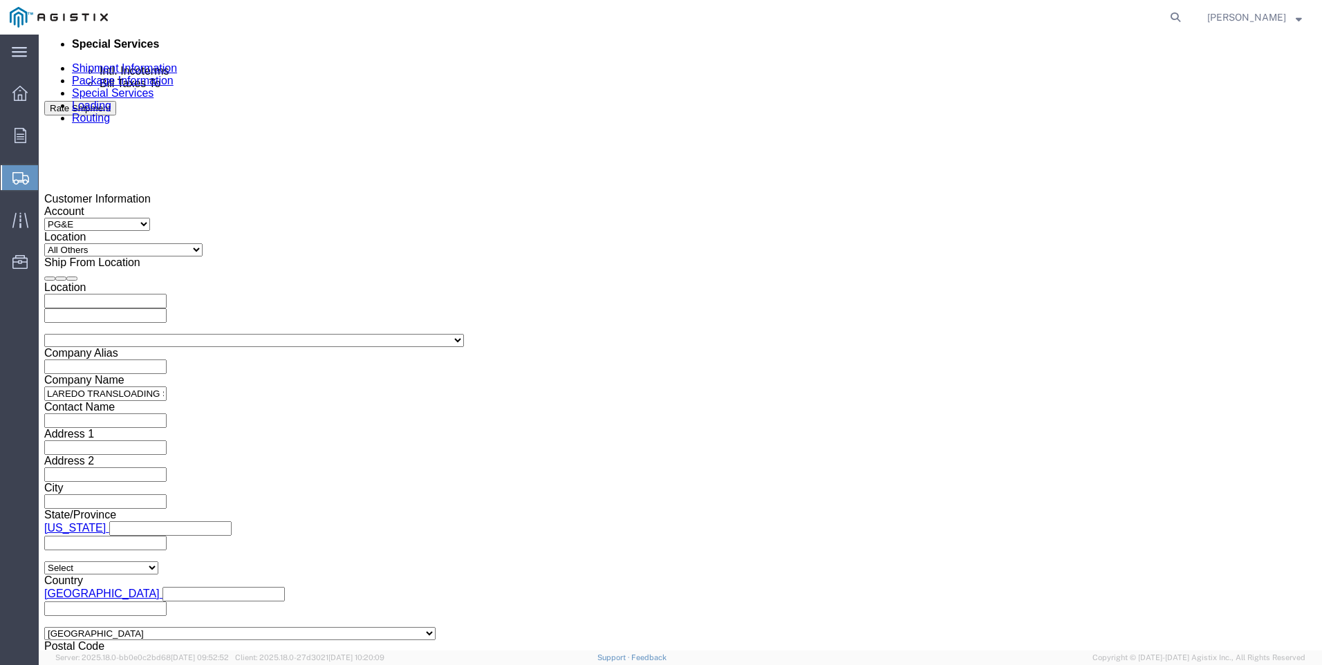
scroll to position [991, 0]
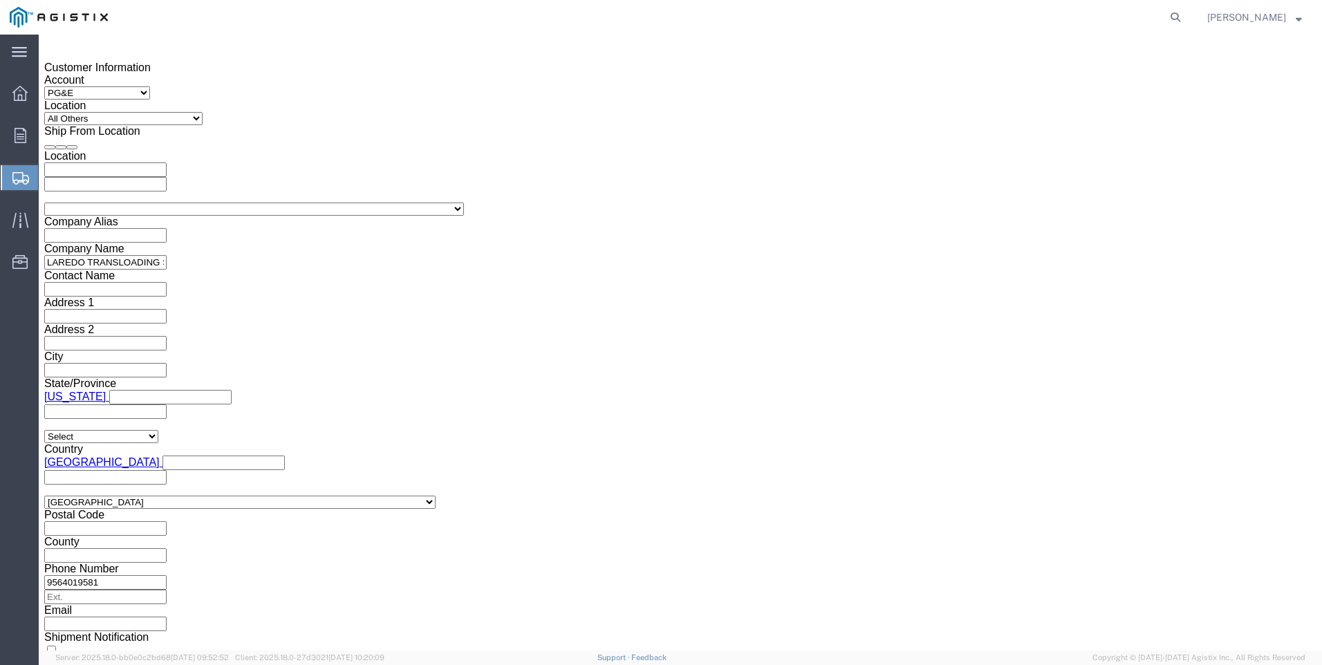
click button "Continue"
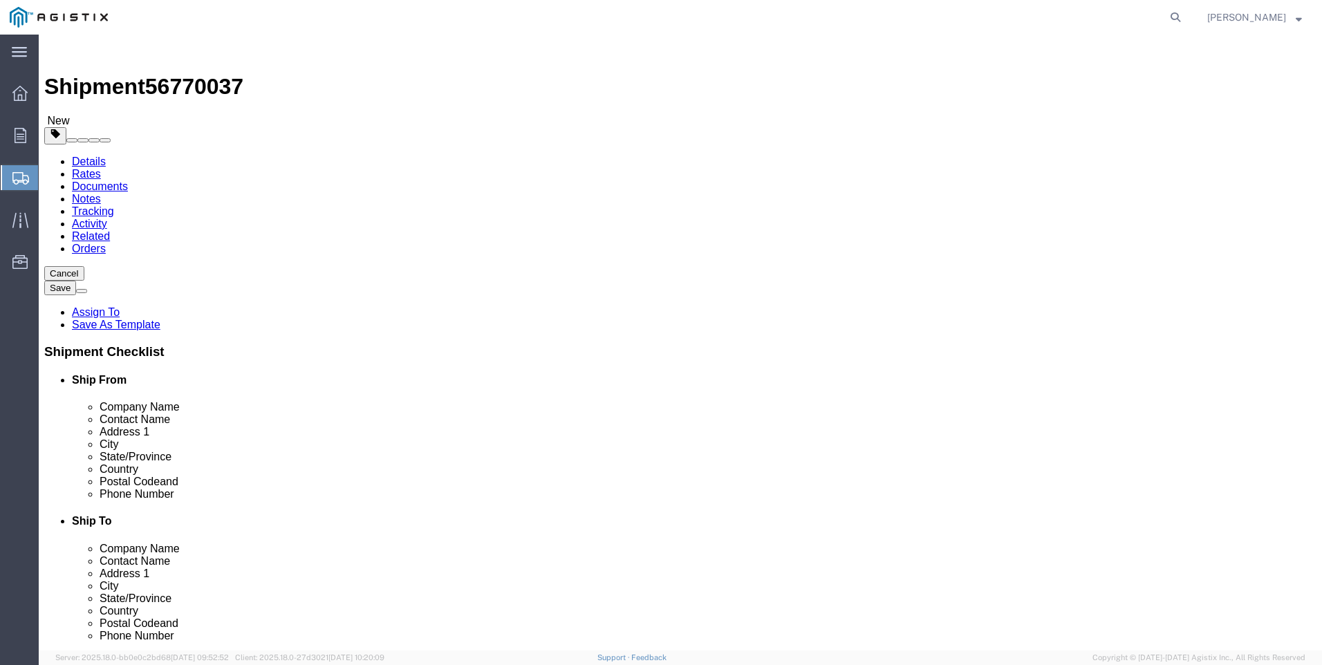
click select "Select Bulk Bundle(s) Cardboard Box(es) Carton(s) Crate(s) Drum(s) (Fiberboard)…"
select select "BNDL"
click select "Select Bulk Bundle(s) Cardboard Box(es) Carton(s) Crate(s) Drum(s) (Fiberboard)…"
click select "Select cm ft in"
select select "FT"
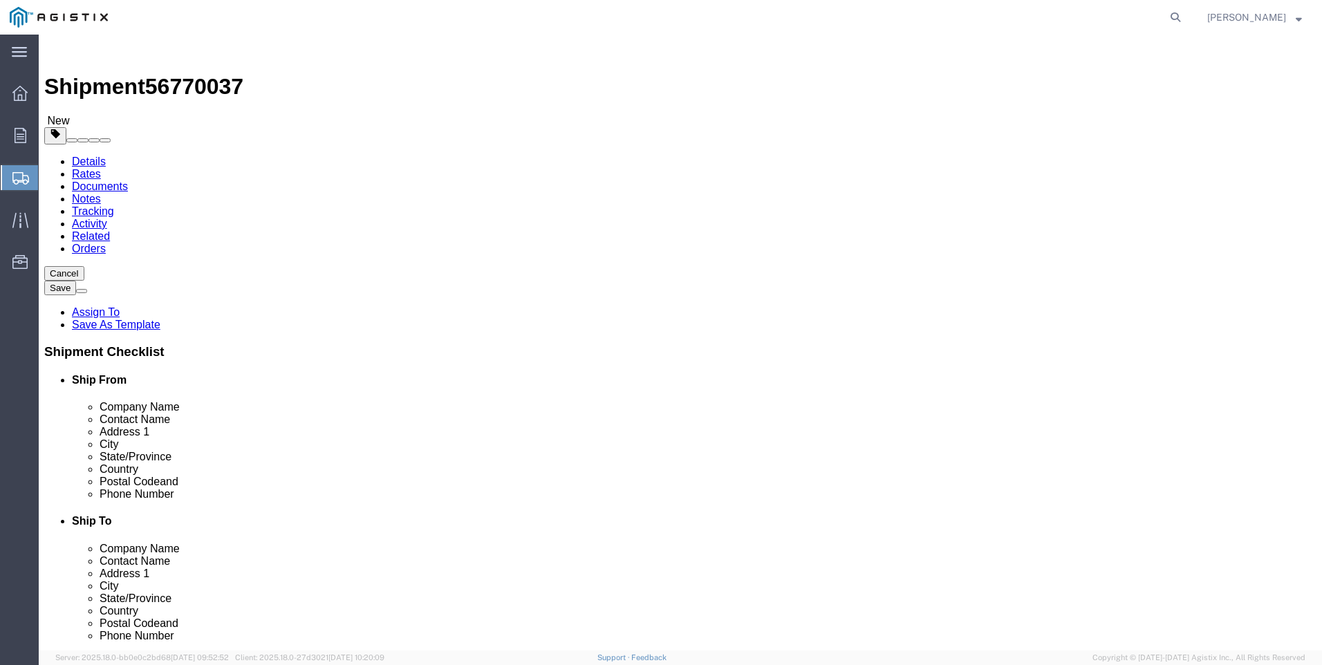
click select "Select cm ft in"
click input "text"
type input "54"
type input "8.5"
type input "8"
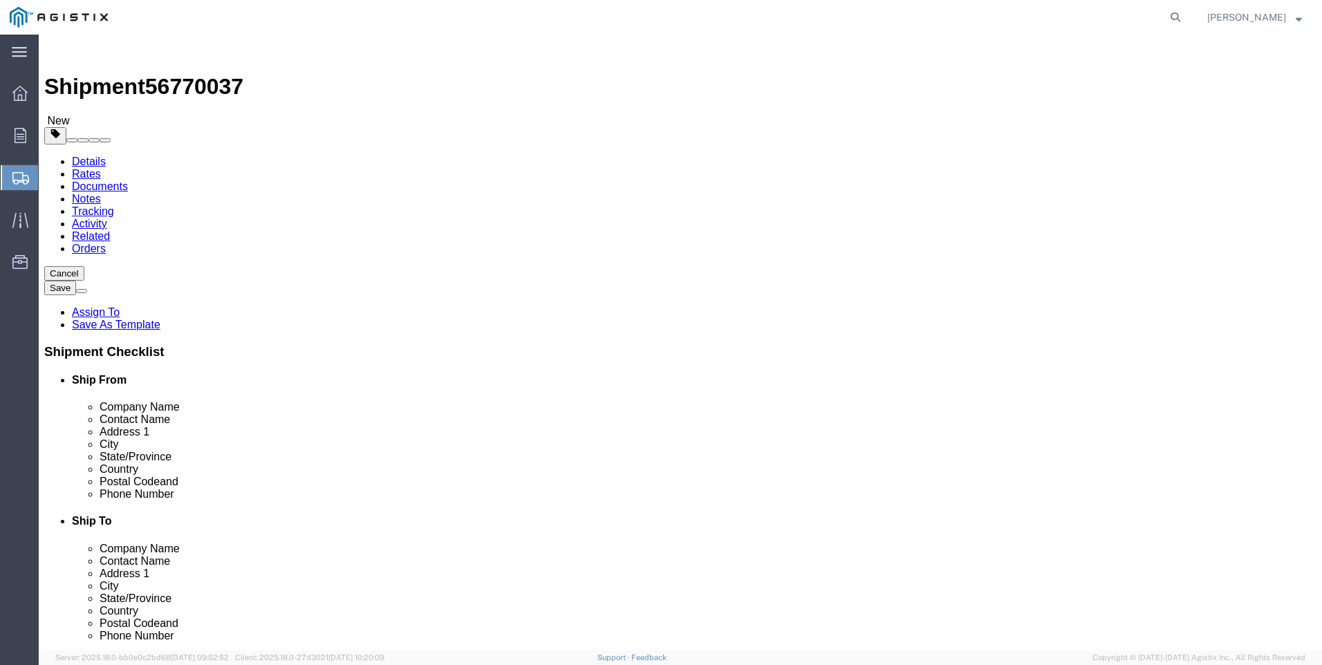
type input "2721"
click link "Add Content"
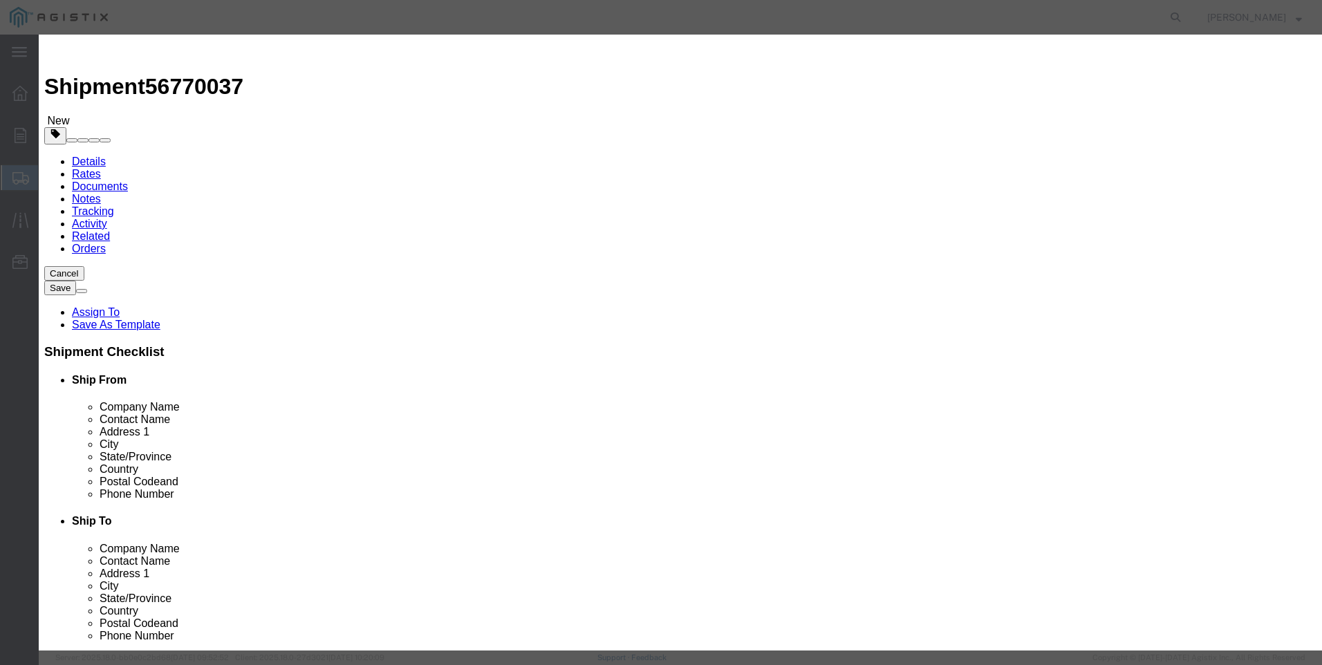
click input "text"
type input "steel poles"
select select "MX"
click input "0"
type input "2"
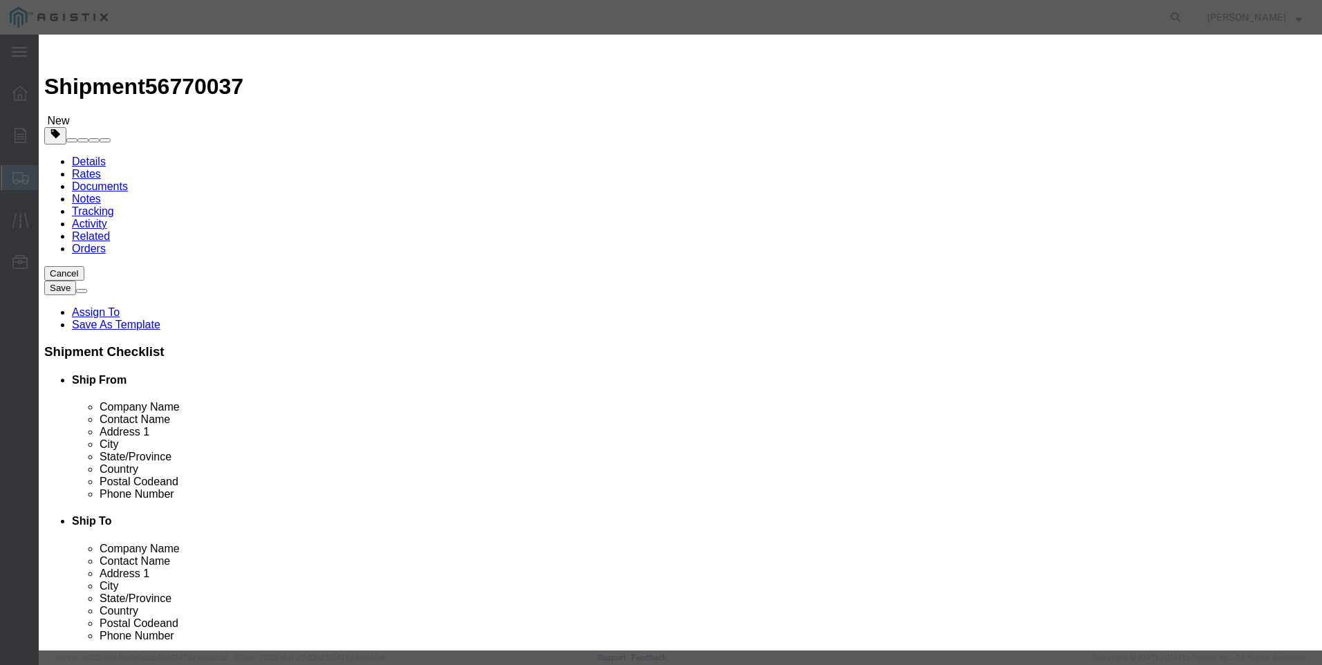
click input "text"
type input "1"
select select "USD"
select select "50"
click button "Save & Close"
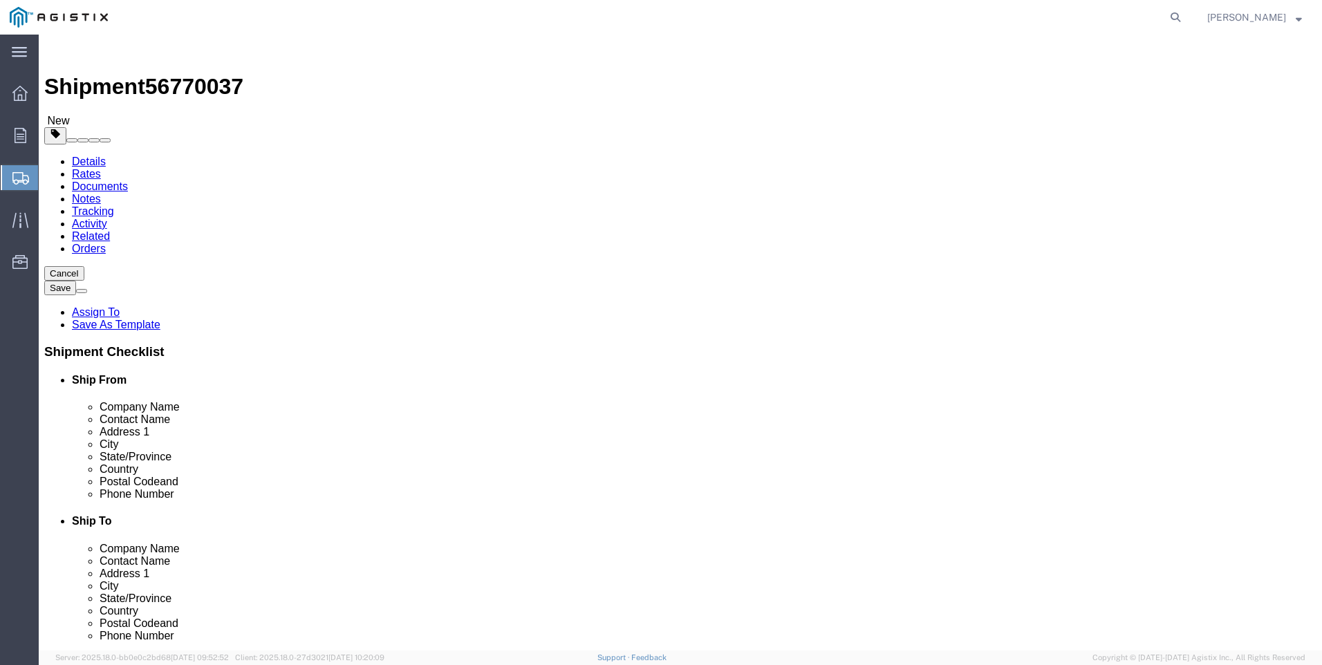
click button "Rate Shipment"
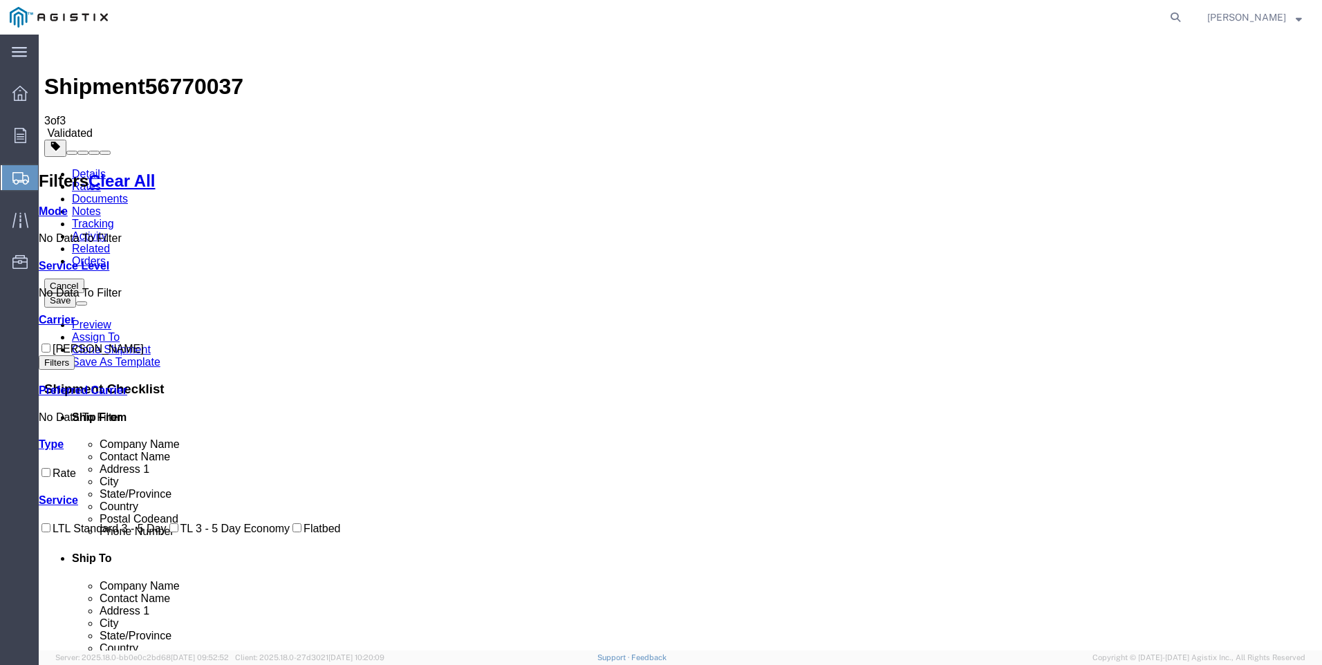
checkbox input "true"
